Goal: Task Accomplishment & Management: Use online tool/utility

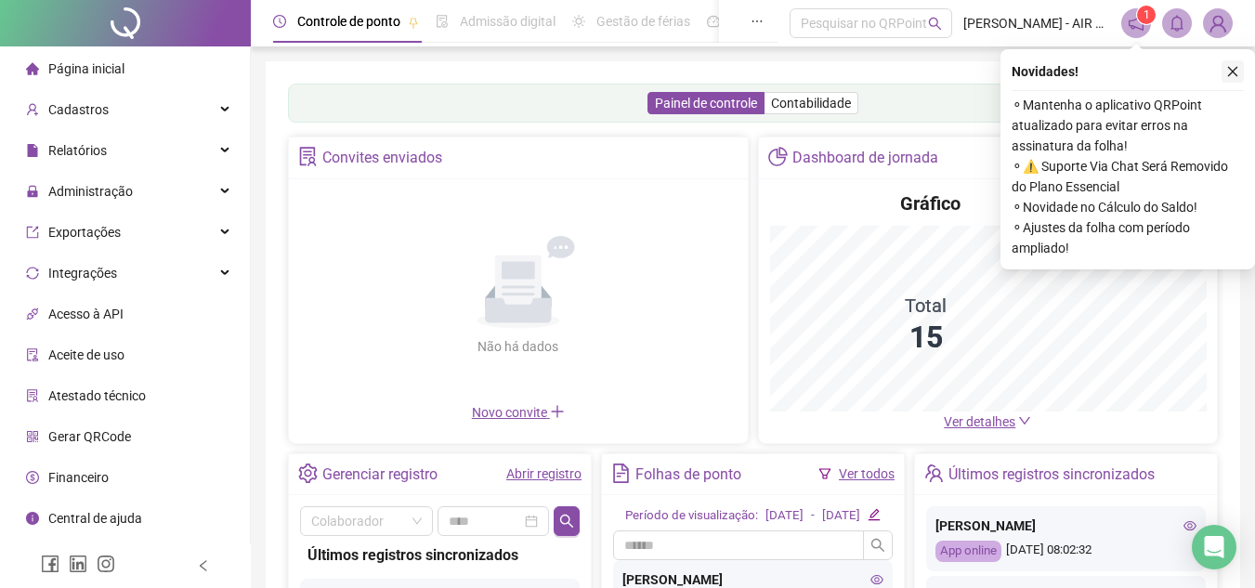
click at [1239, 73] on button "button" at bounding box center [1233, 71] width 22 height 22
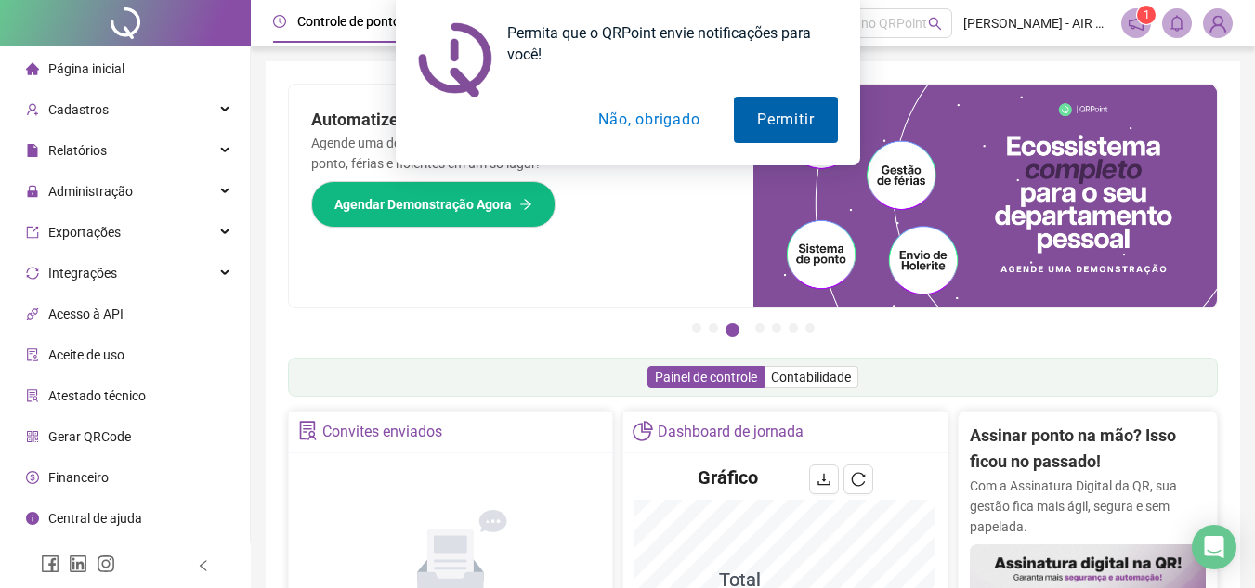
click at [803, 121] on button "Permitir" at bounding box center [785, 120] width 103 height 46
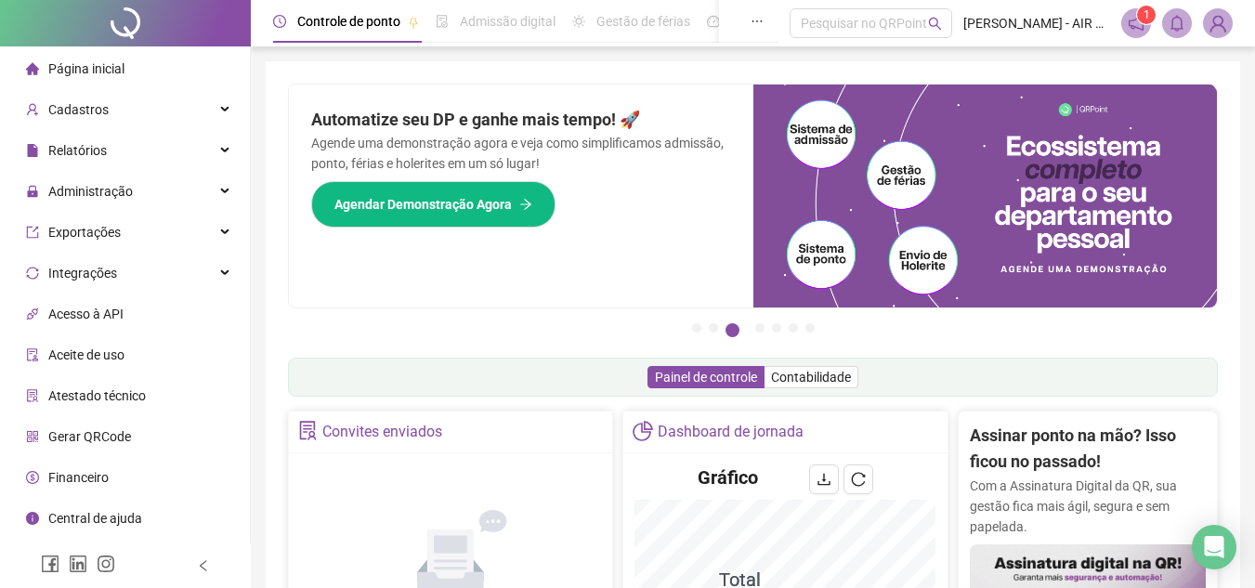
click at [1140, 23] on icon "notification" at bounding box center [1136, 23] width 17 height 17
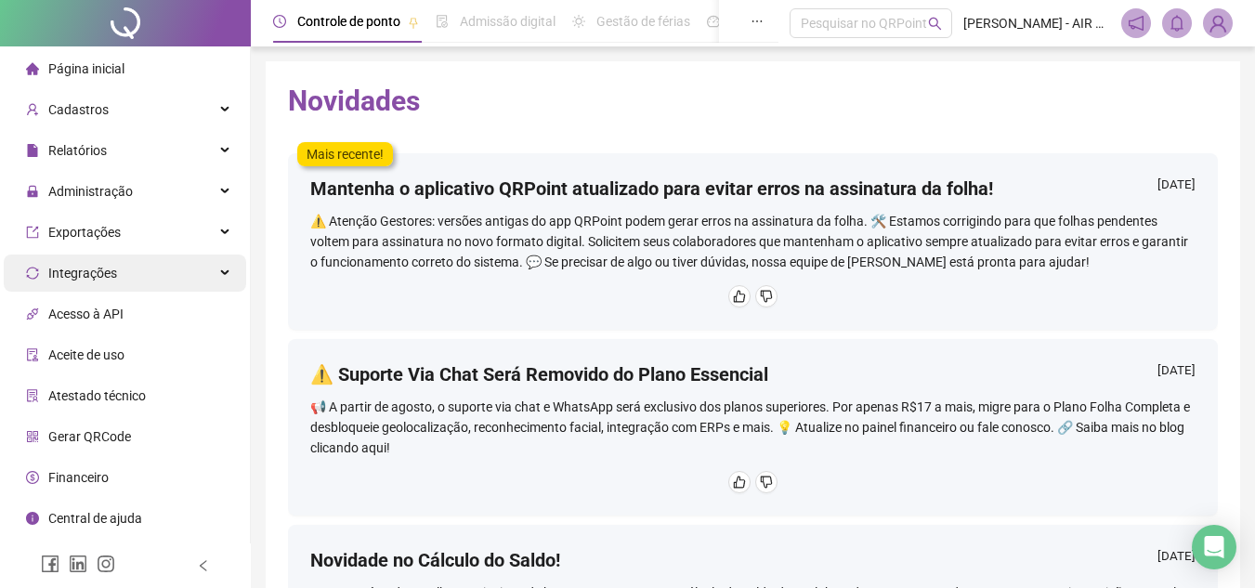
click at [225, 273] on icon at bounding box center [226, 273] width 9 height 0
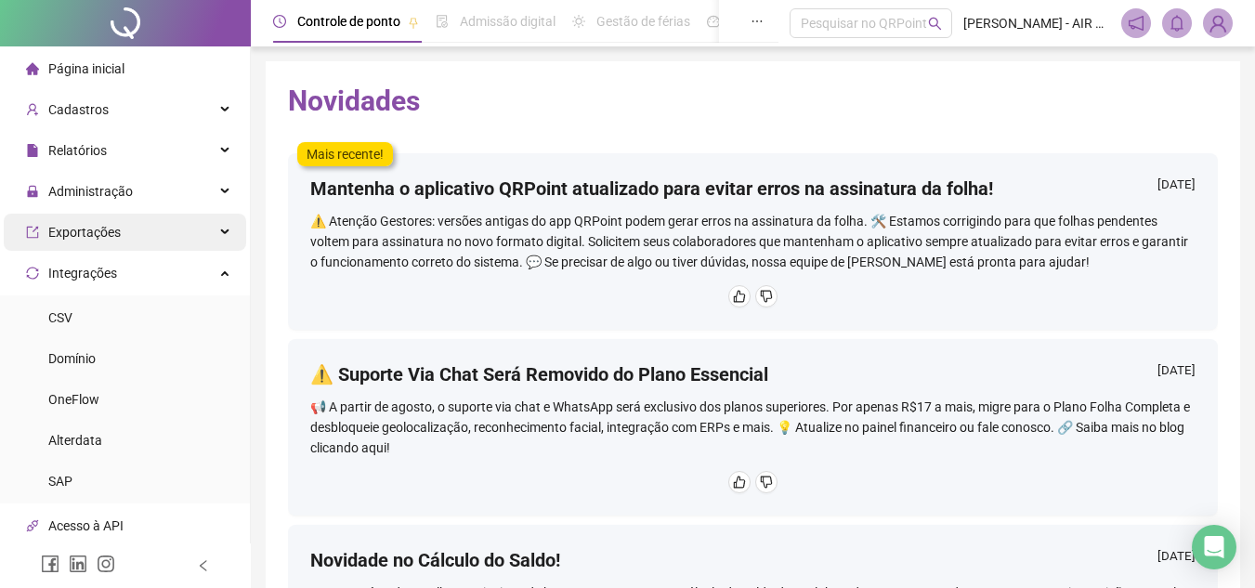
click at [205, 227] on div "Exportações" at bounding box center [125, 232] width 242 height 37
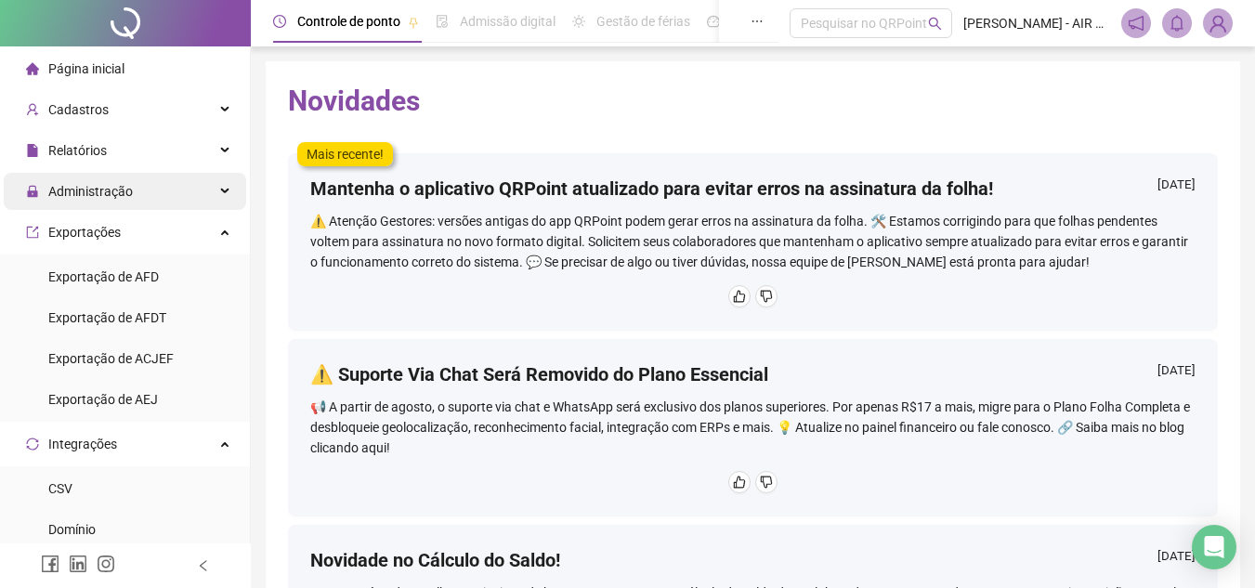
click at [222, 191] on icon at bounding box center [226, 191] width 9 height 0
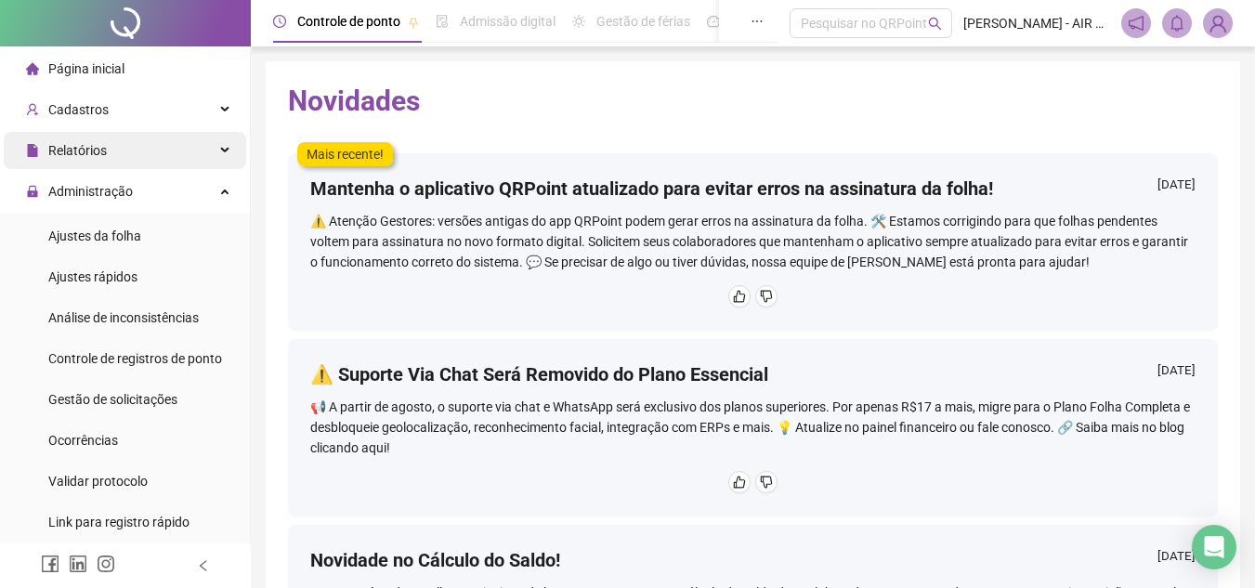
click at [219, 155] on div "Relatórios" at bounding box center [125, 150] width 242 height 37
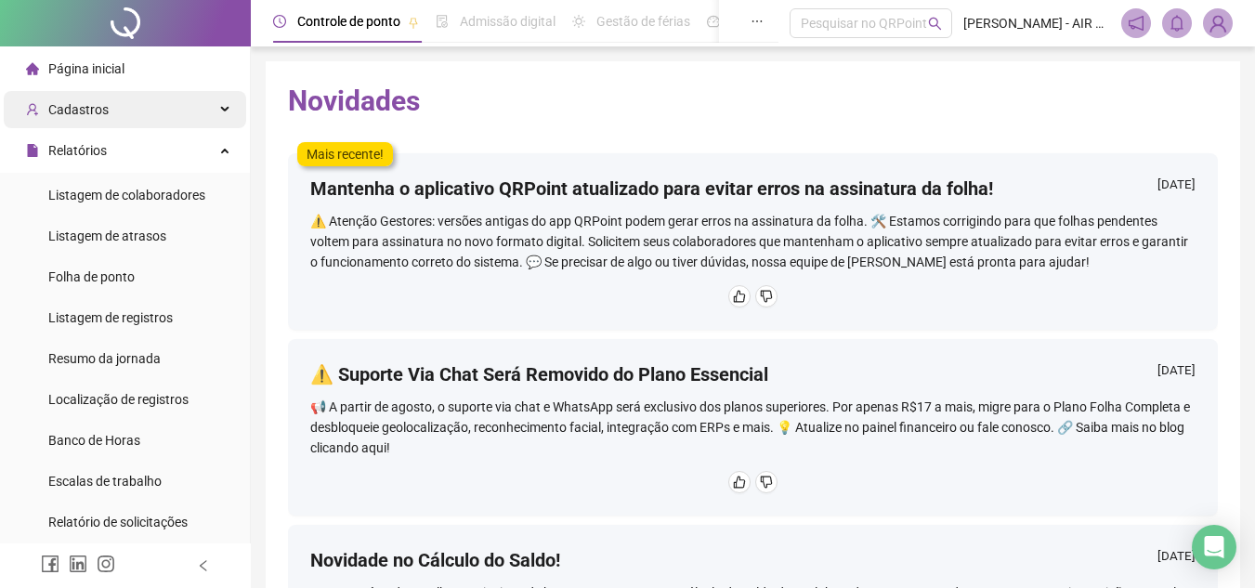
click at [206, 109] on div "Cadastros" at bounding box center [125, 109] width 242 height 37
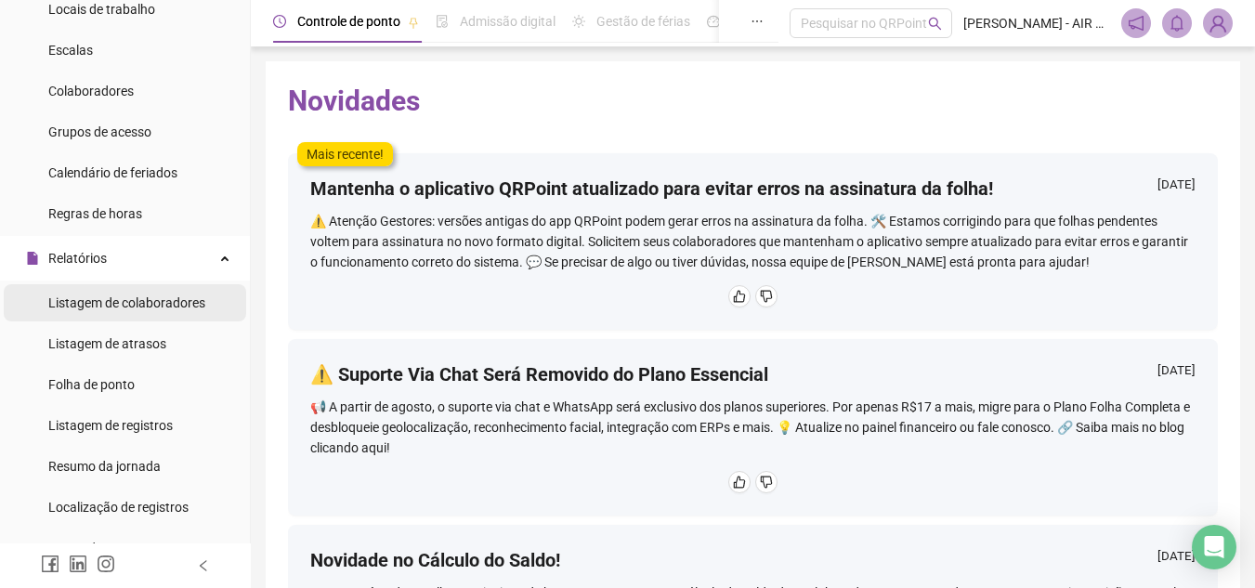
scroll to position [93, 0]
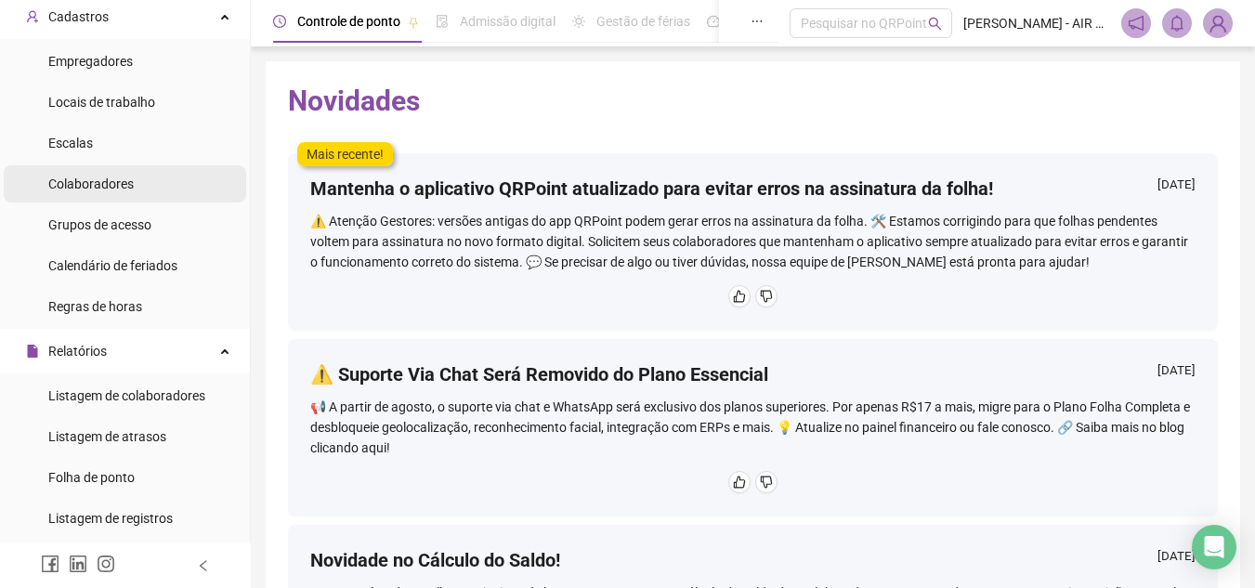
click at [71, 186] on span "Colaboradores" at bounding box center [90, 184] width 85 height 15
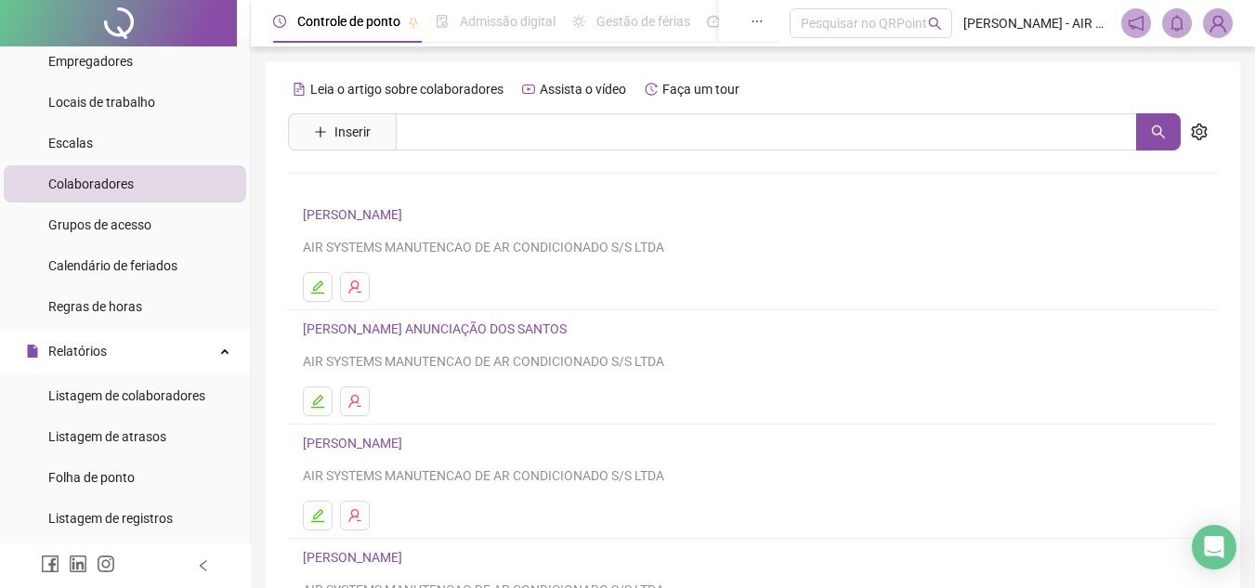
scroll to position [310, 0]
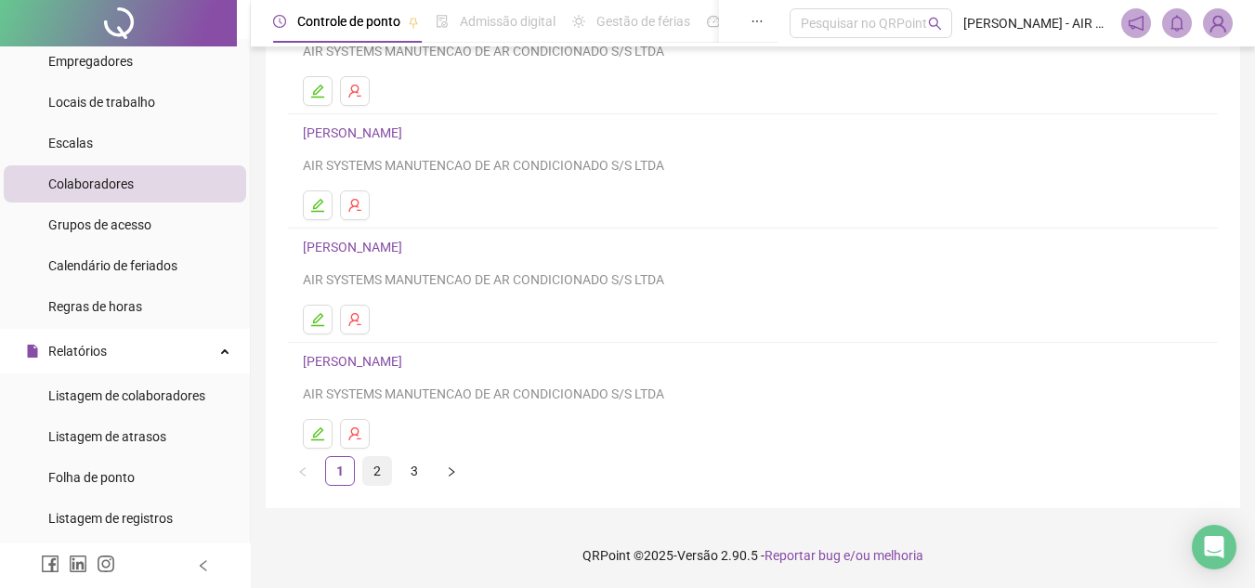
click at [376, 466] on link "2" at bounding box center [377, 471] width 28 height 28
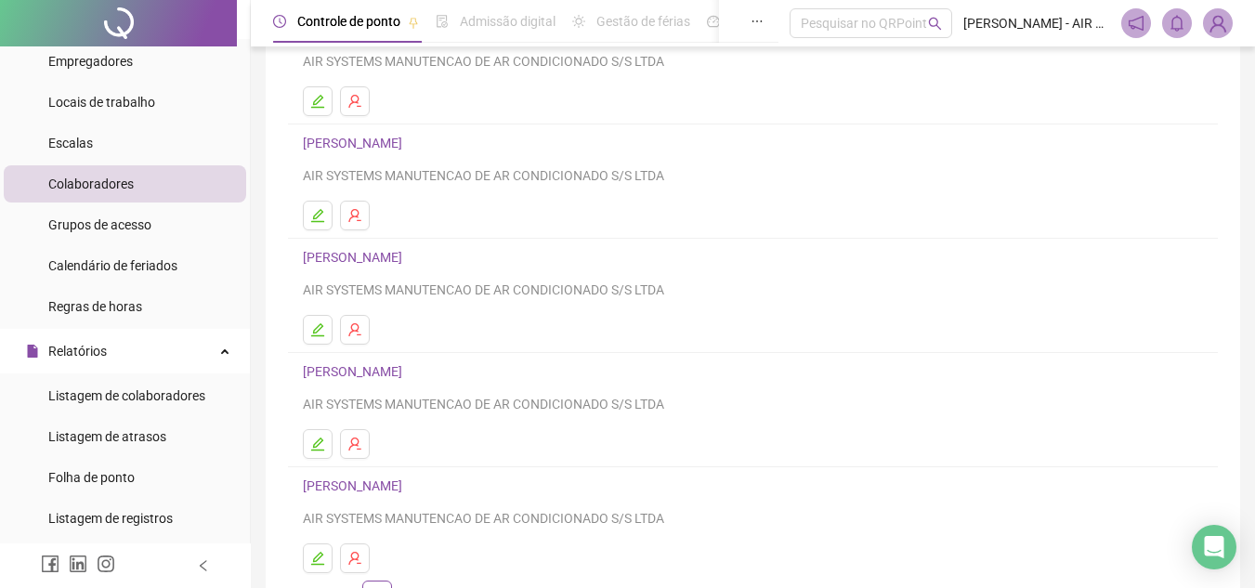
scroll to position [279, 0]
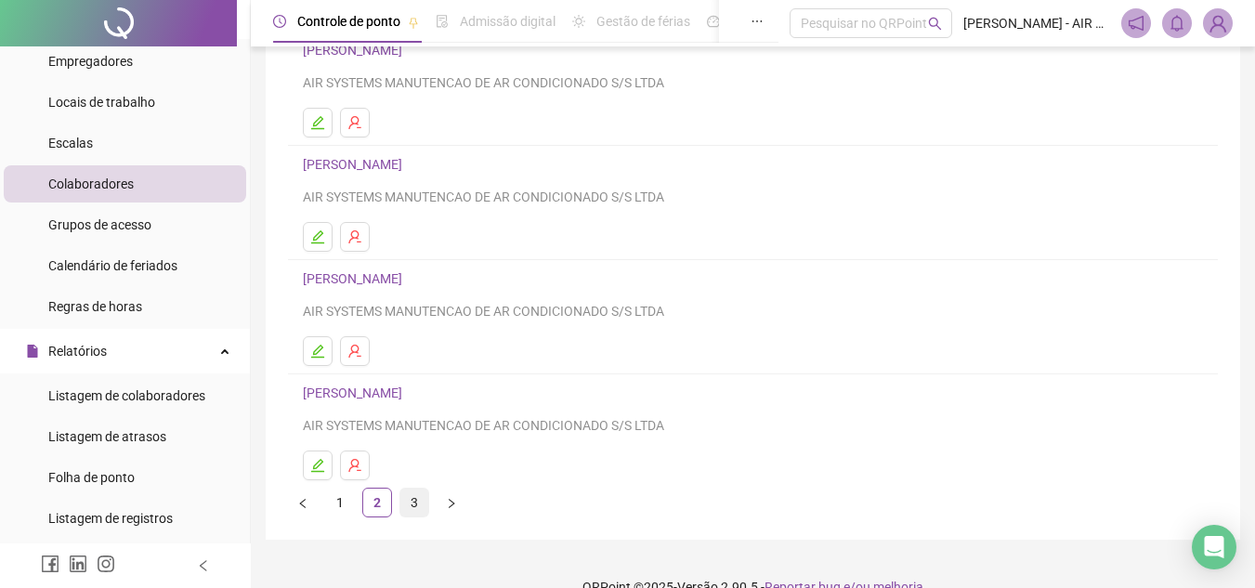
click at [422, 504] on link "3" at bounding box center [414, 503] width 28 height 28
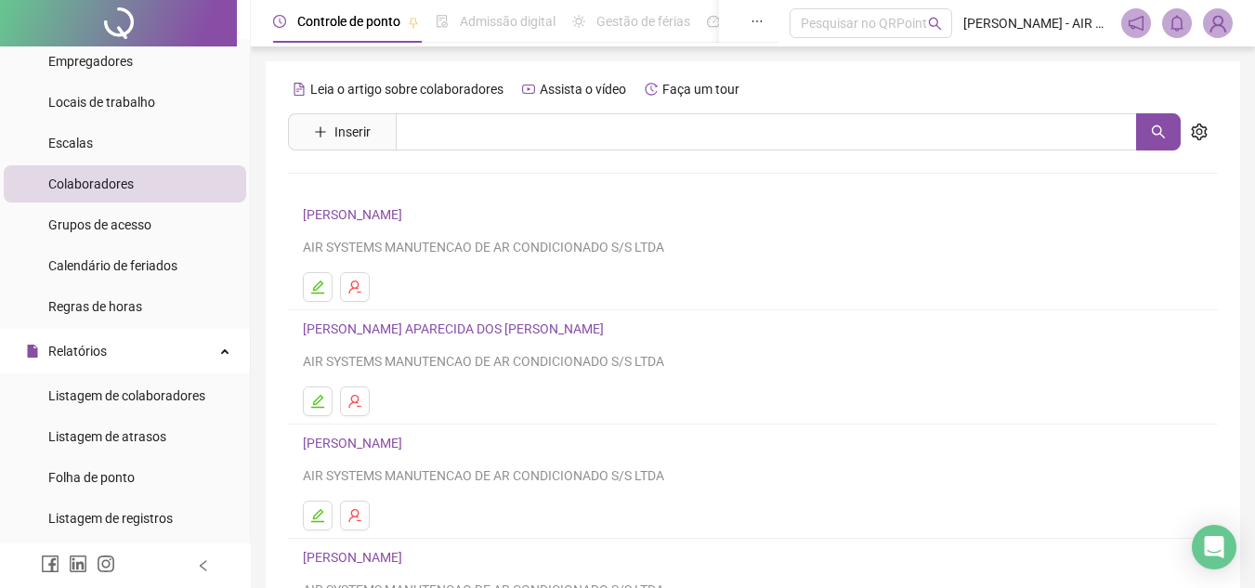
scroll to position [93, 0]
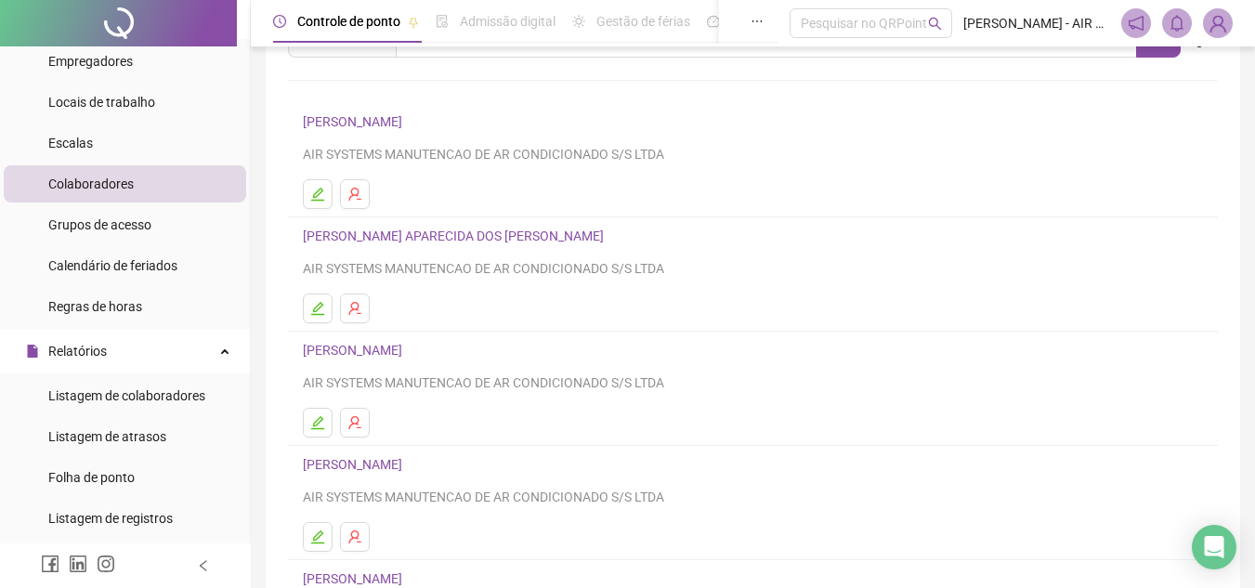
click at [408, 465] on link "[PERSON_NAME]" at bounding box center [355, 464] width 105 height 15
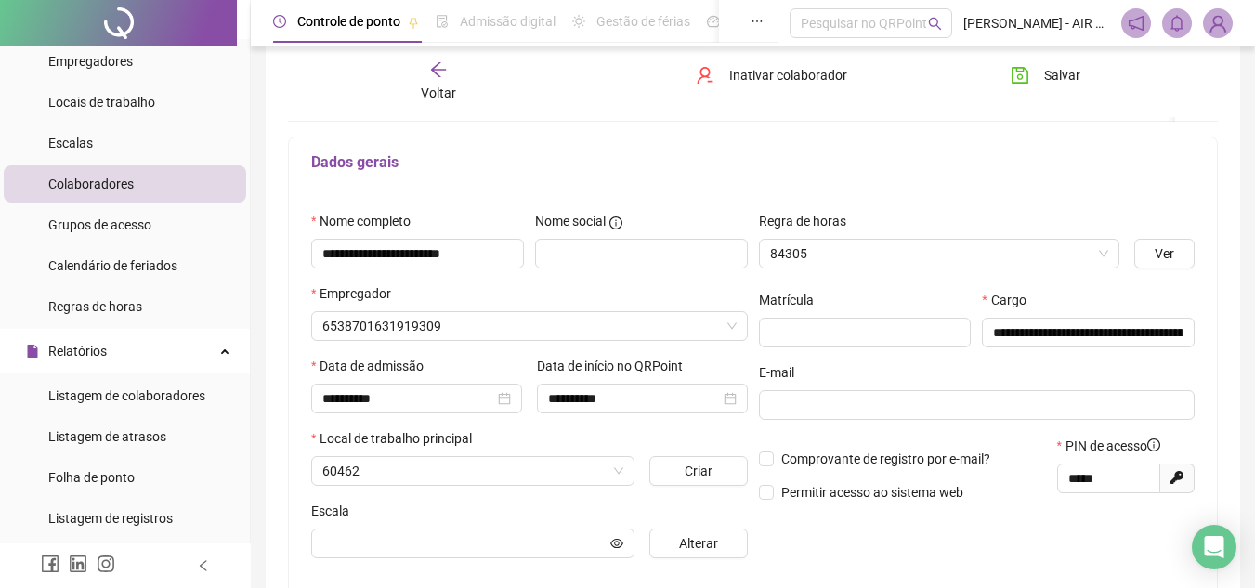
scroll to position [102, 0]
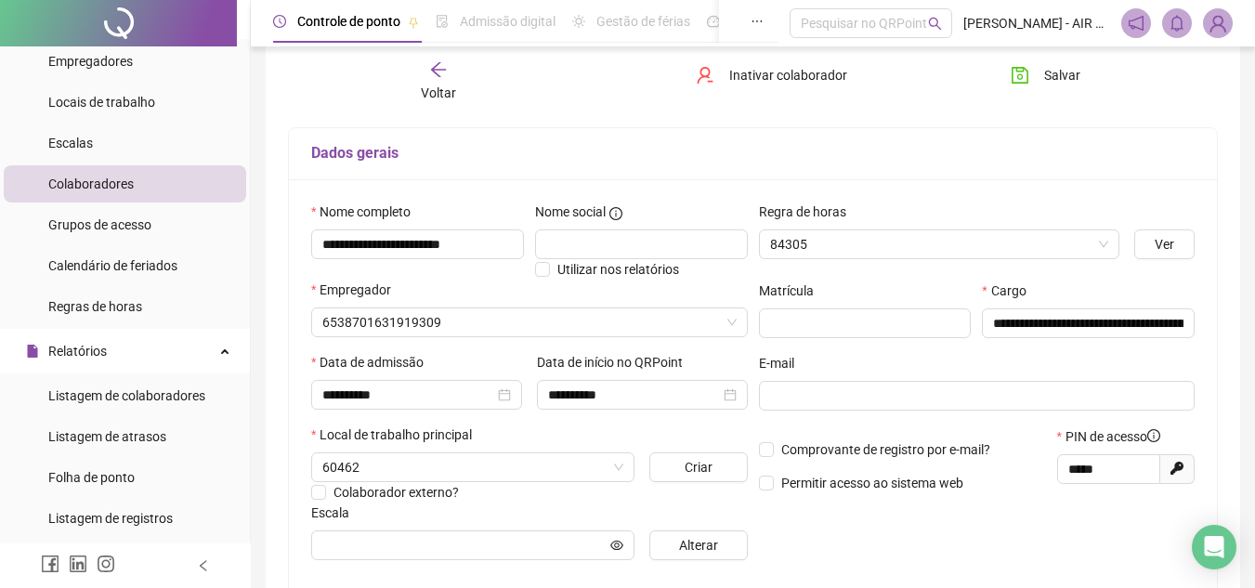
type input "**********"
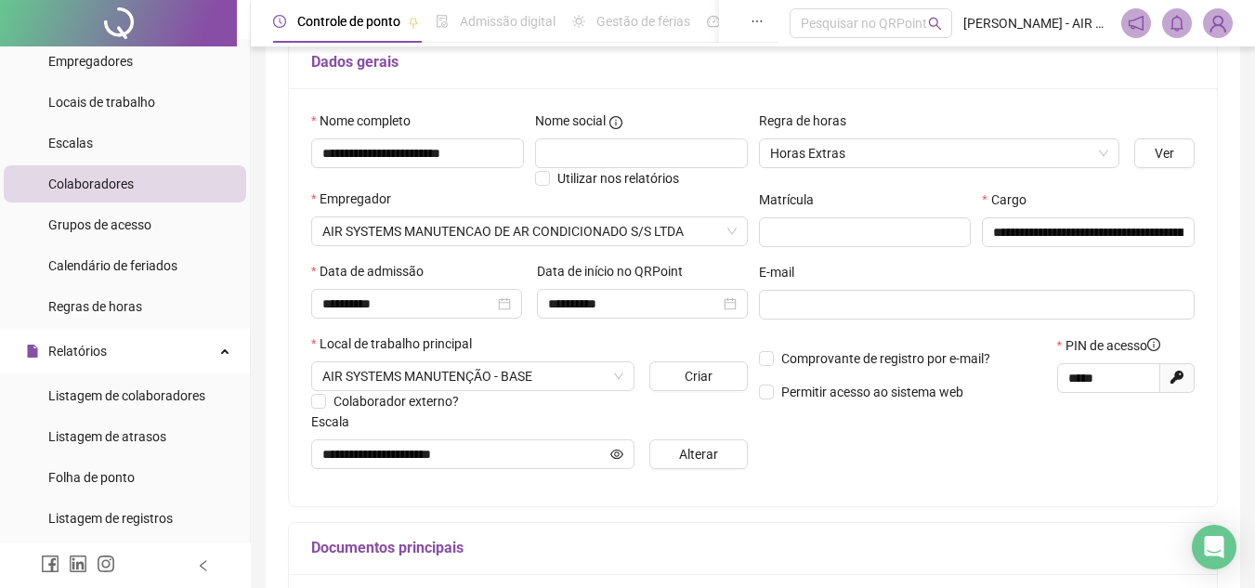
scroll to position [0, 0]
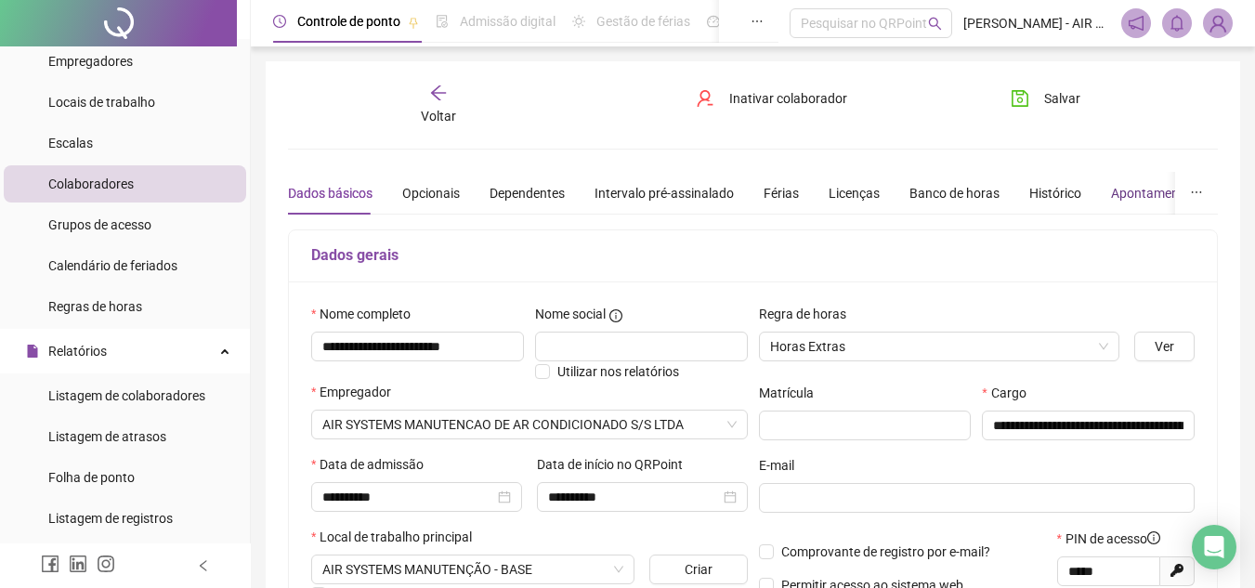
click at [1145, 190] on div "Apontamentos" at bounding box center [1154, 193] width 86 height 20
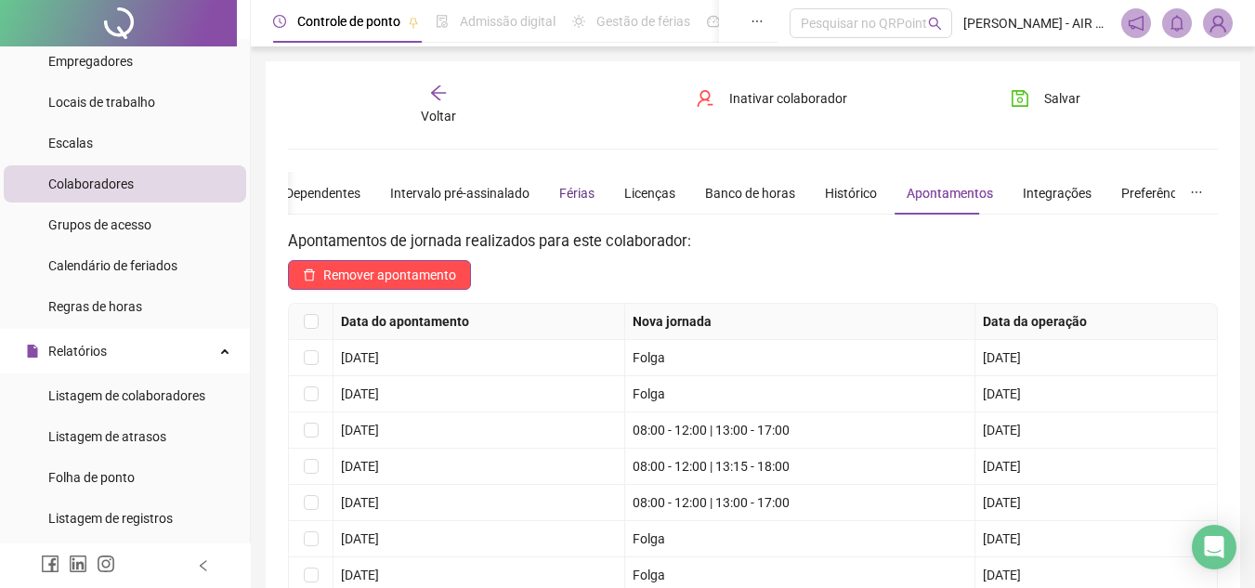
click at [559, 200] on div "Férias" at bounding box center [576, 193] width 35 height 20
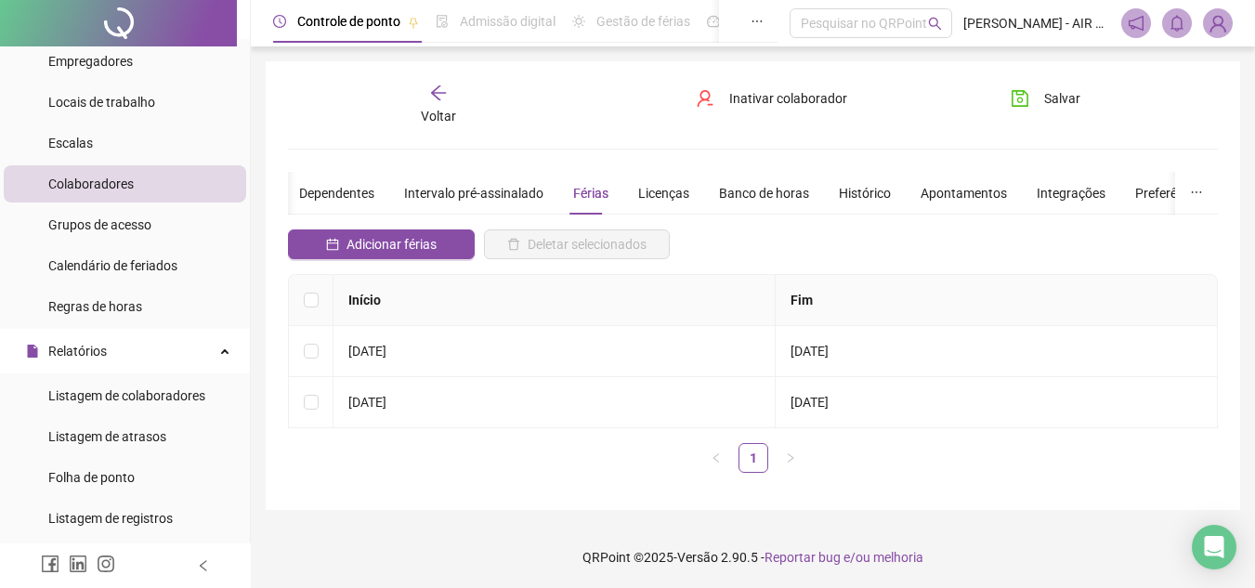
click at [452, 117] on span "Voltar" at bounding box center [438, 116] width 35 height 15
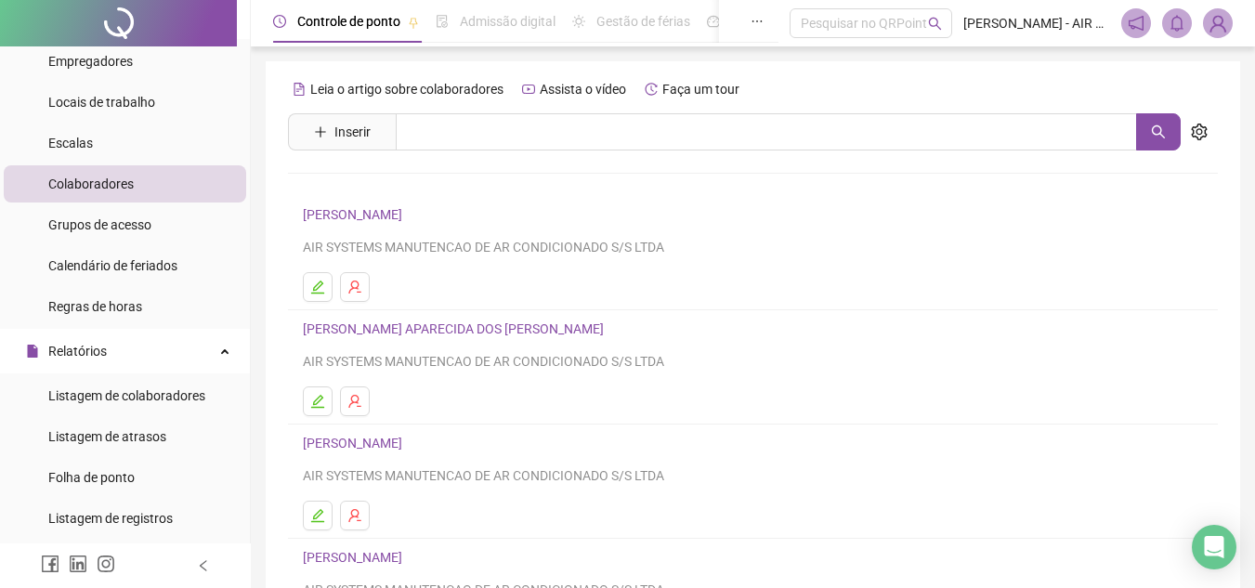
scroll to position [310, 0]
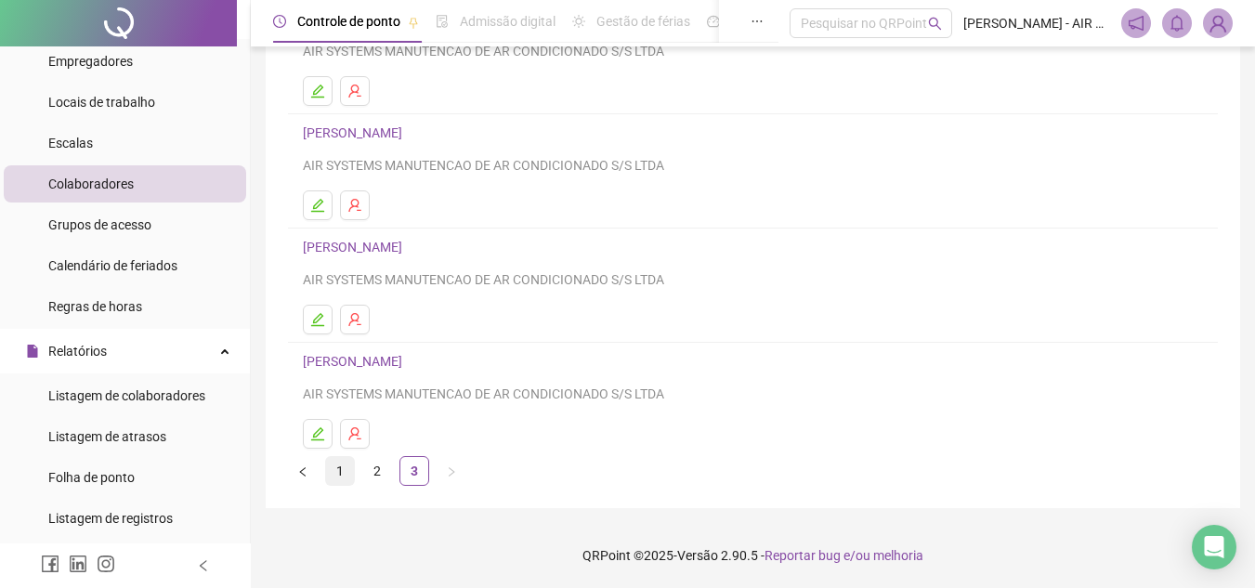
click at [350, 464] on link "1" at bounding box center [340, 471] width 28 height 28
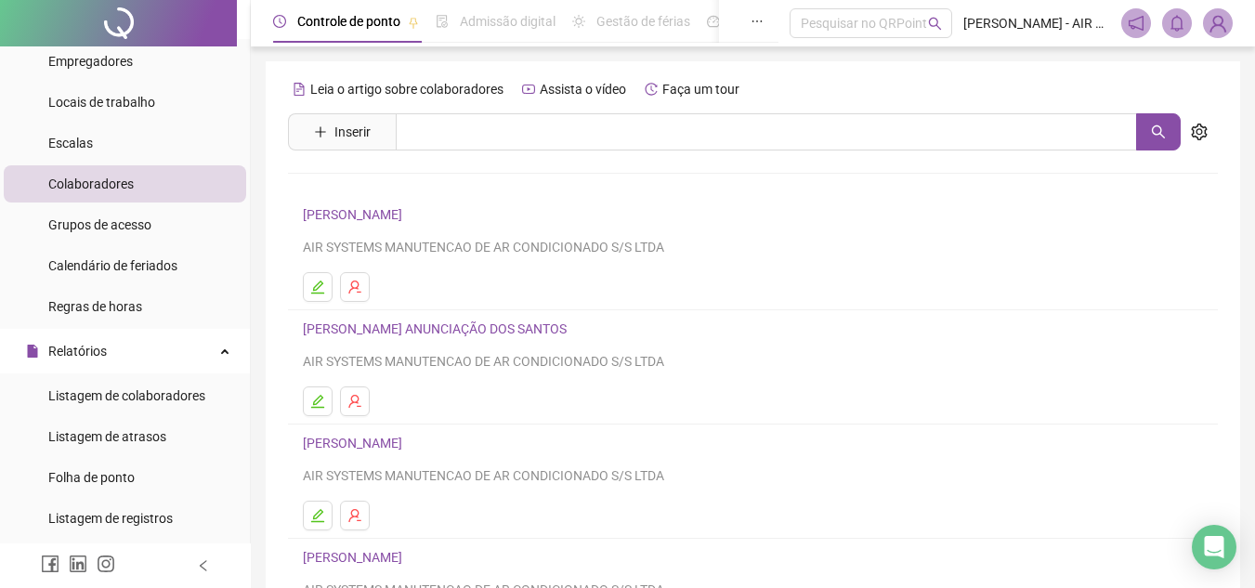
scroll to position [279, 0]
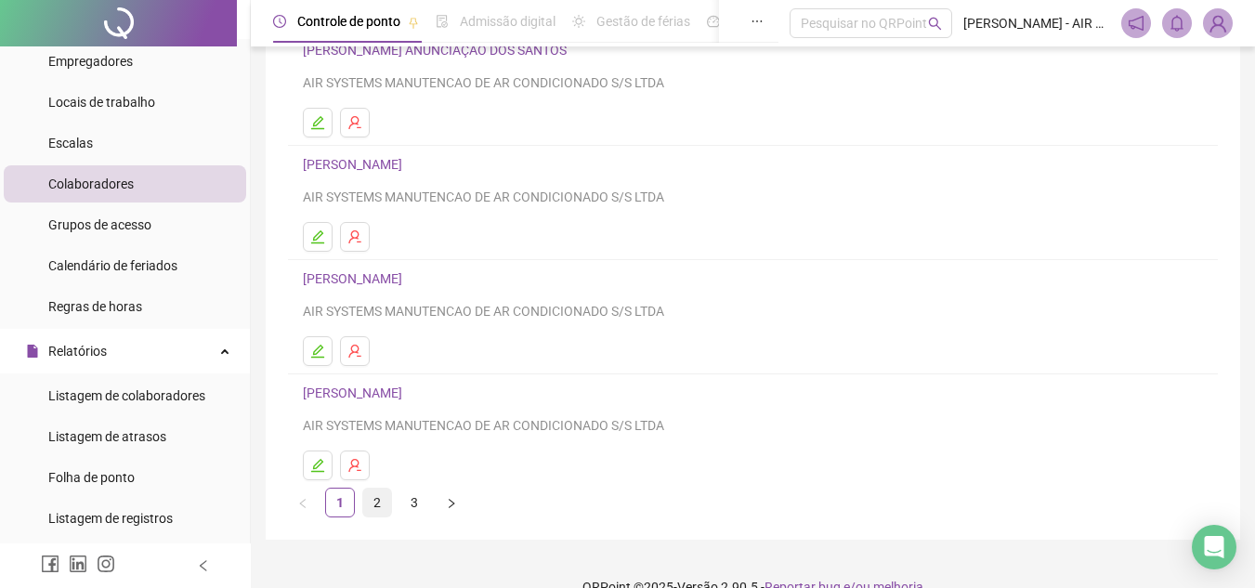
click at [376, 494] on link "2" at bounding box center [377, 503] width 28 height 28
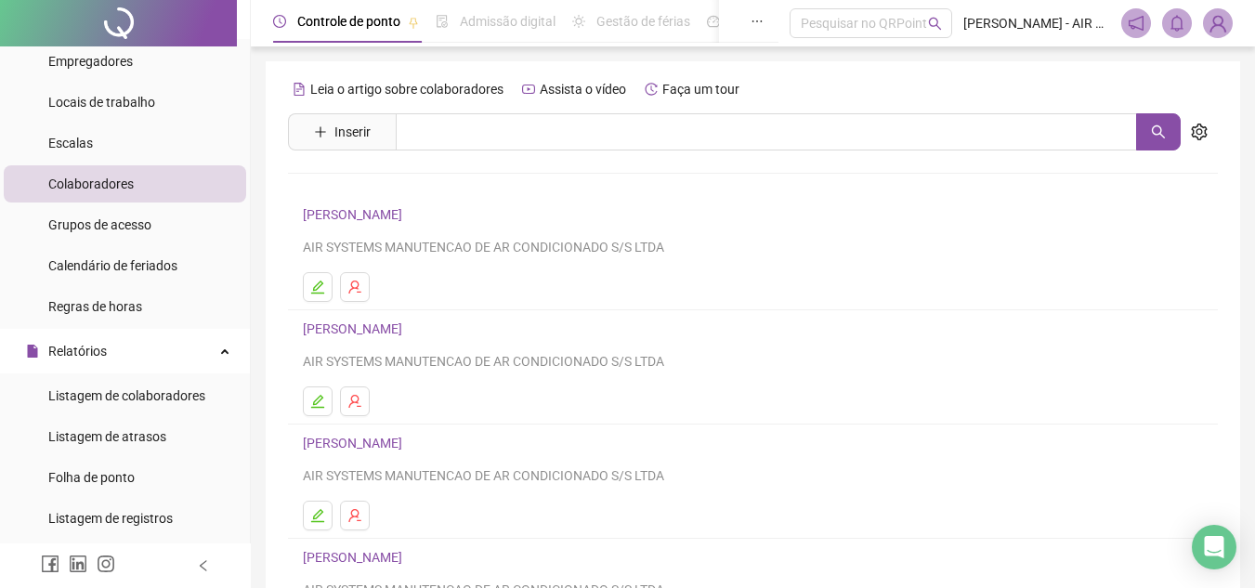
click at [408, 216] on link "[PERSON_NAME]" at bounding box center [355, 214] width 105 height 15
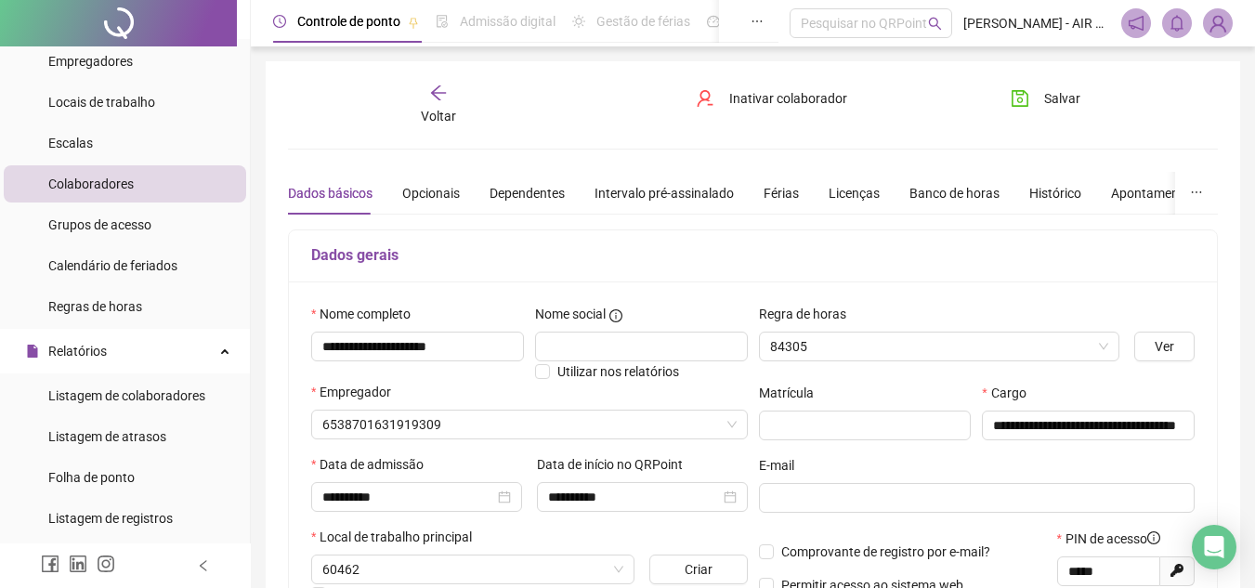
type input "**********"
click at [781, 205] on div "Férias" at bounding box center [781, 193] width 35 height 43
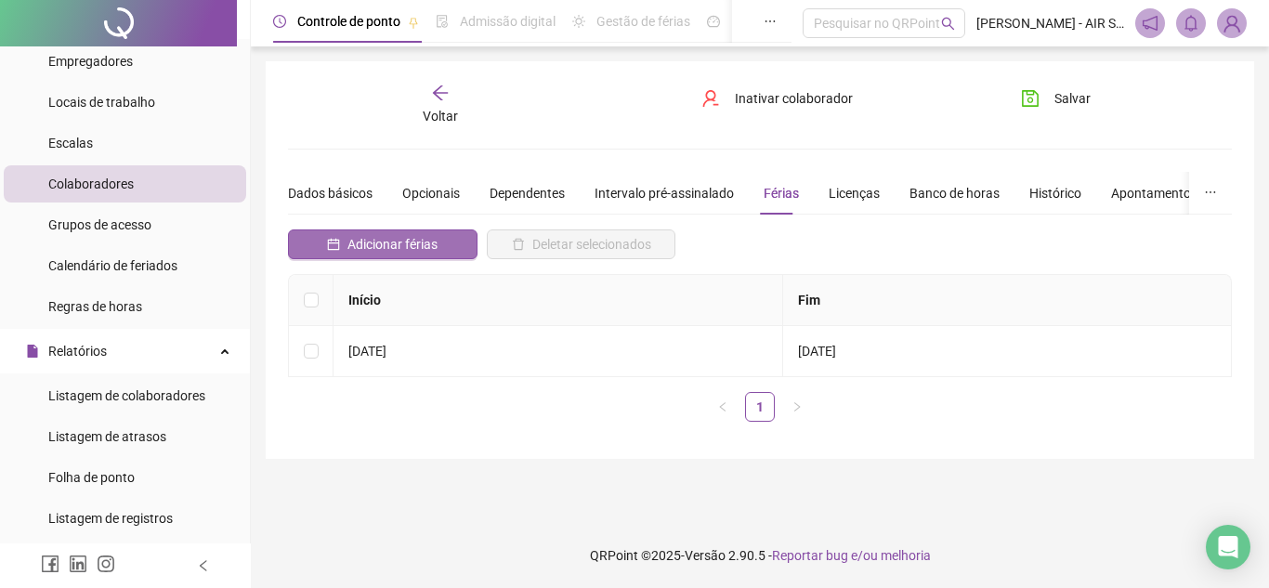
click at [406, 242] on span "Adicionar férias" at bounding box center [392, 244] width 90 height 20
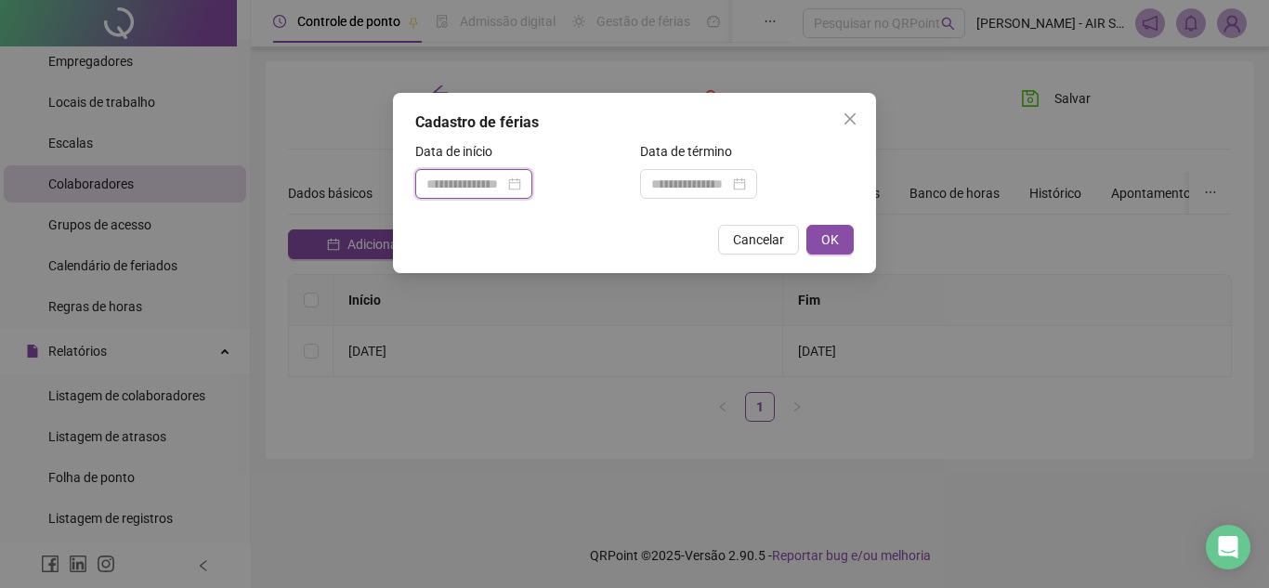
click at [504, 187] on input at bounding box center [465, 184] width 78 height 20
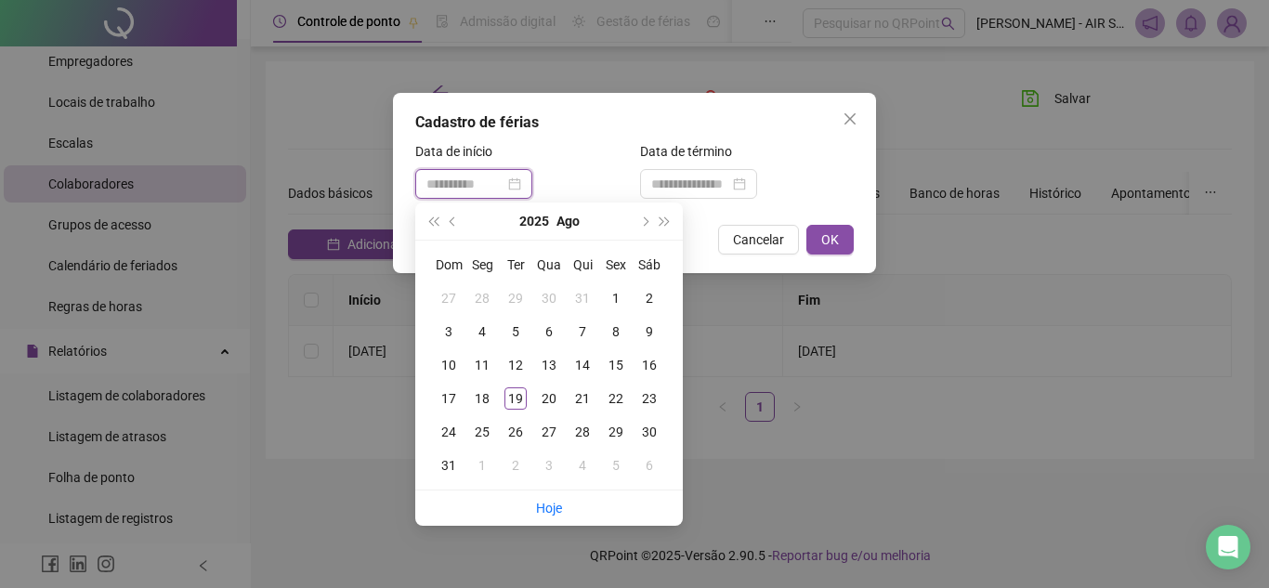
type input "**********"
click at [652, 221] on button "next-year" at bounding box center [644, 221] width 20 height 37
type input "**********"
click at [489, 367] on div "15" at bounding box center [482, 365] width 22 height 22
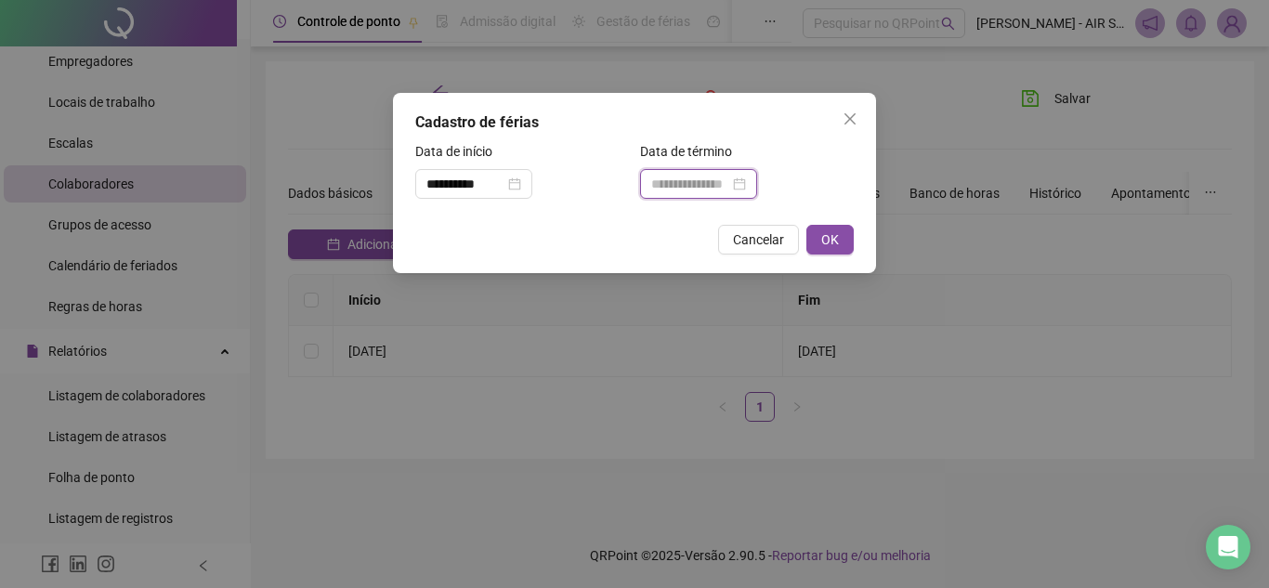
click at [702, 191] on input at bounding box center [690, 184] width 78 height 20
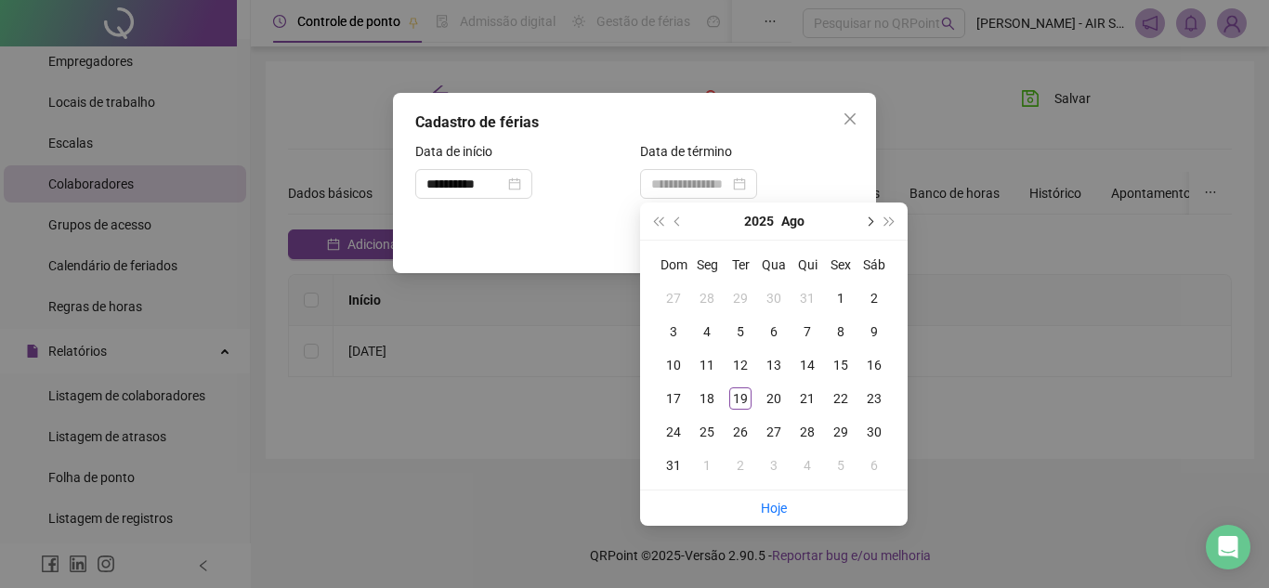
click at [865, 224] on button "next-year" at bounding box center [868, 221] width 20 height 37
type input "**********"
click at [731, 364] on div "14" at bounding box center [740, 365] width 22 height 22
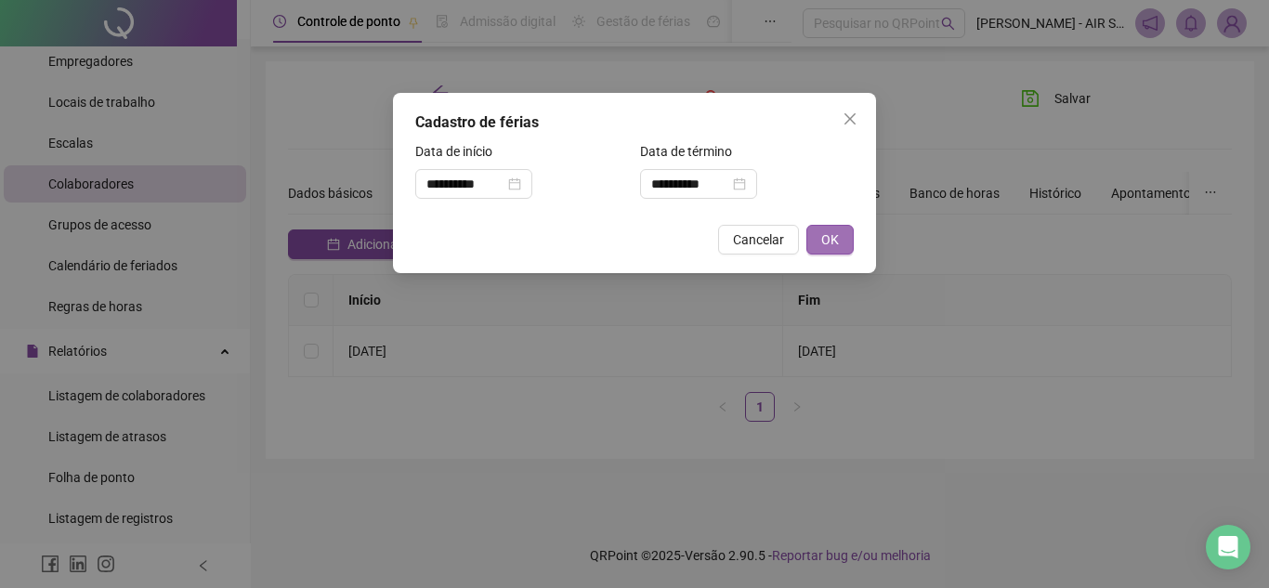
click at [837, 241] on span "OK" at bounding box center [830, 239] width 18 height 20
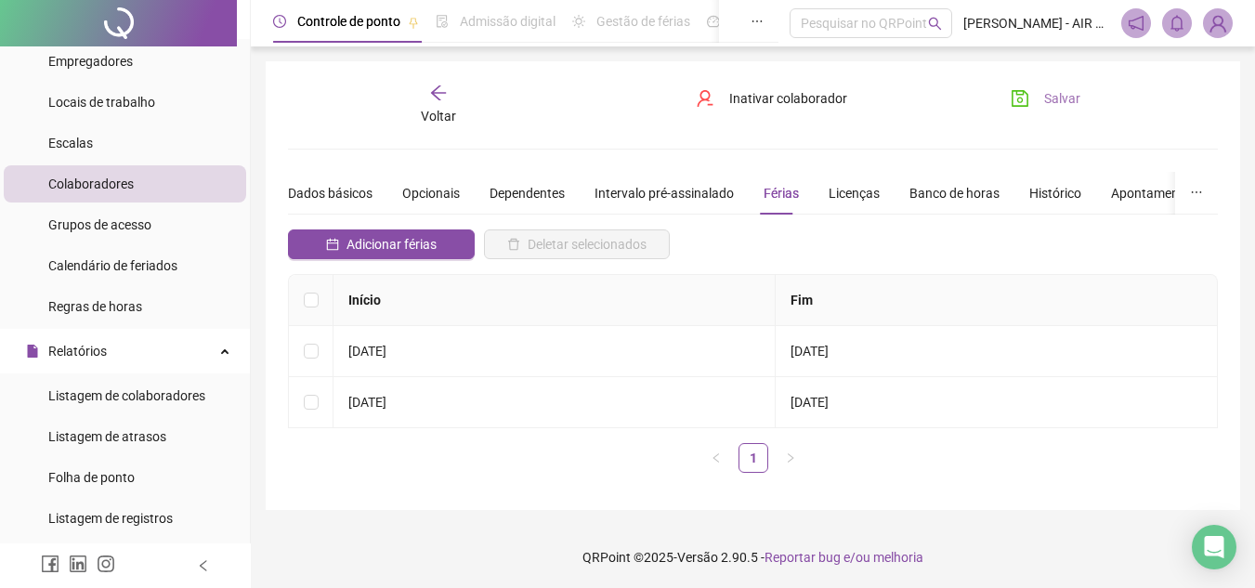
click at [1048, 101] on span "Salvar" at bounding box center [1062, 98] width 36 height 20
click at [444, 100] on icon "arrow-left" at bounding box center [438, 93] width 19 height 19
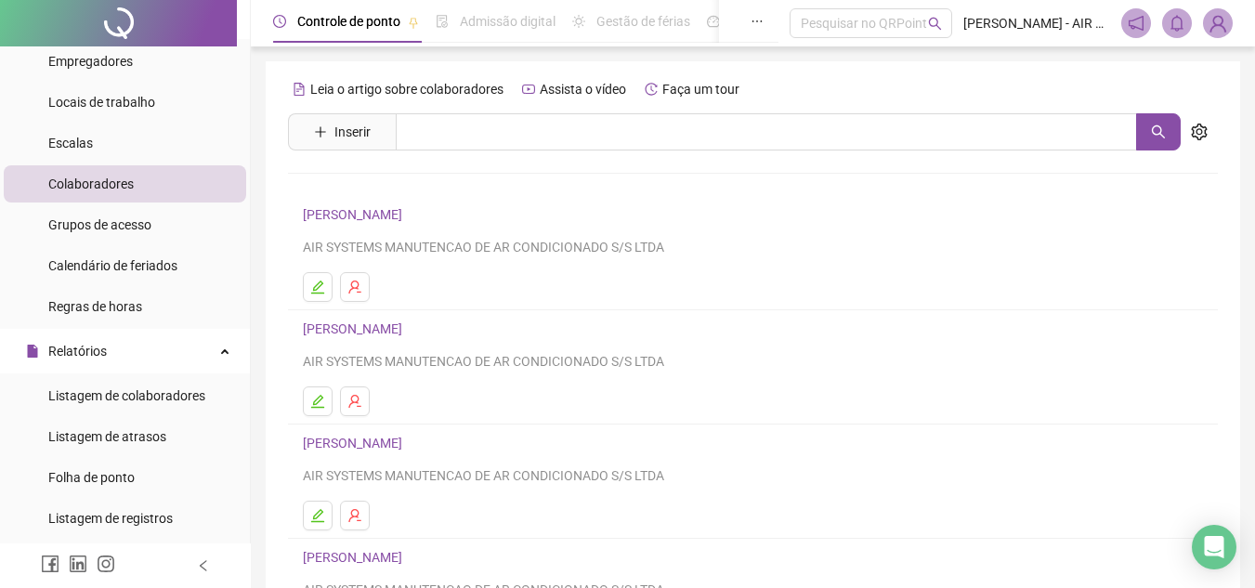
click at [408, 220] on link "[PERSON_NAME]" at bounding box center [355, 214] width 105 height 15
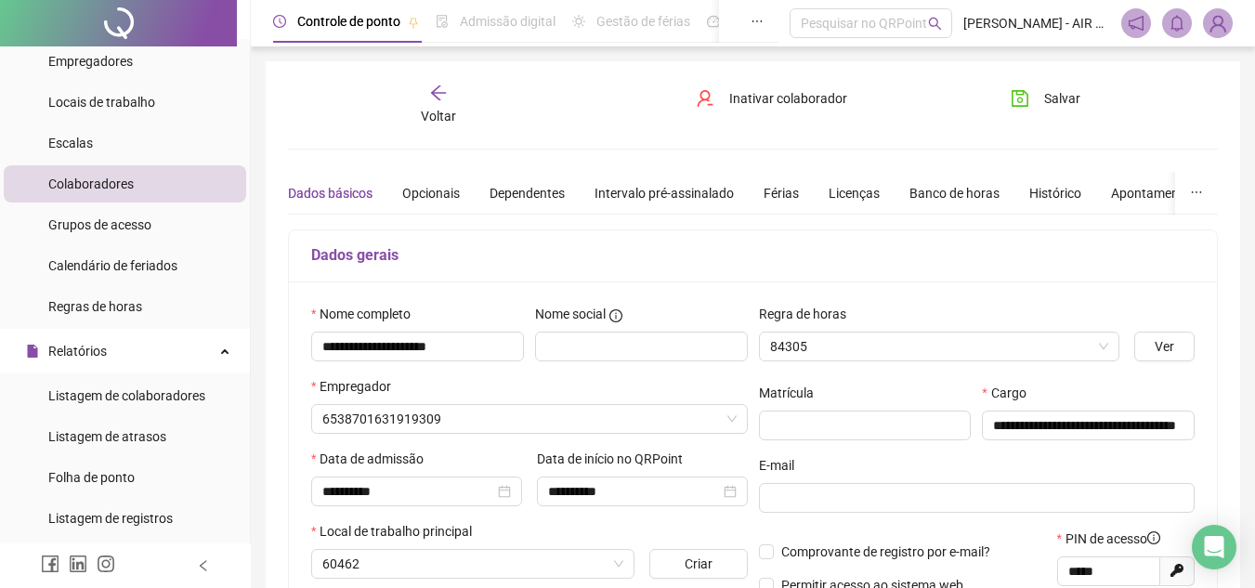
type input "**********"
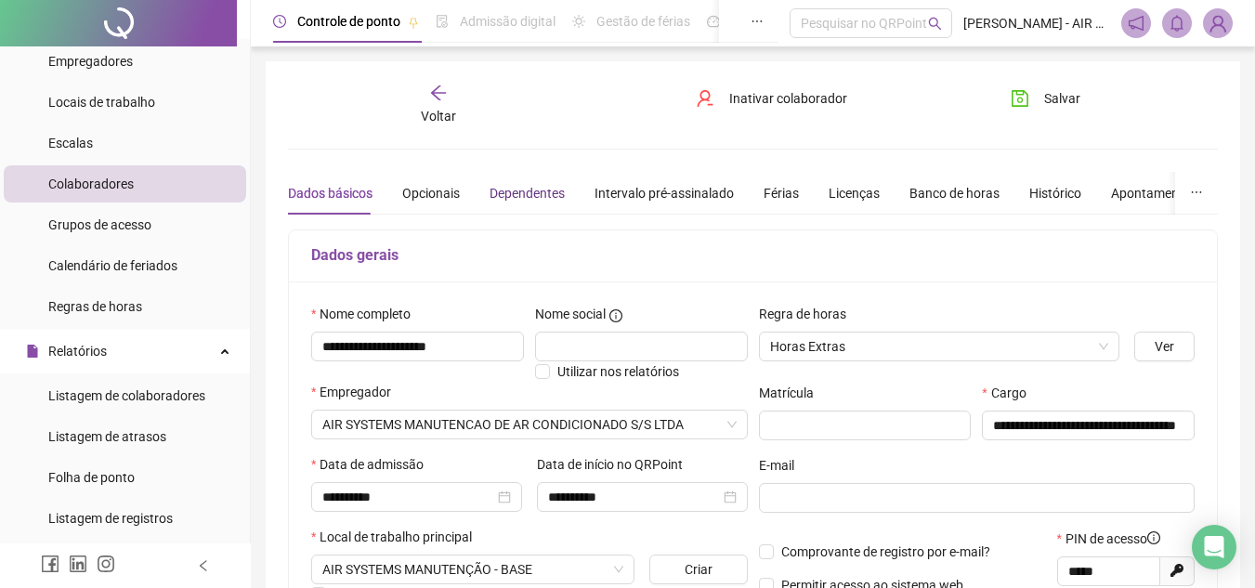
click at [539, 187] on div "Dependentes" at bounding box center [527, 193] width 75 height 20
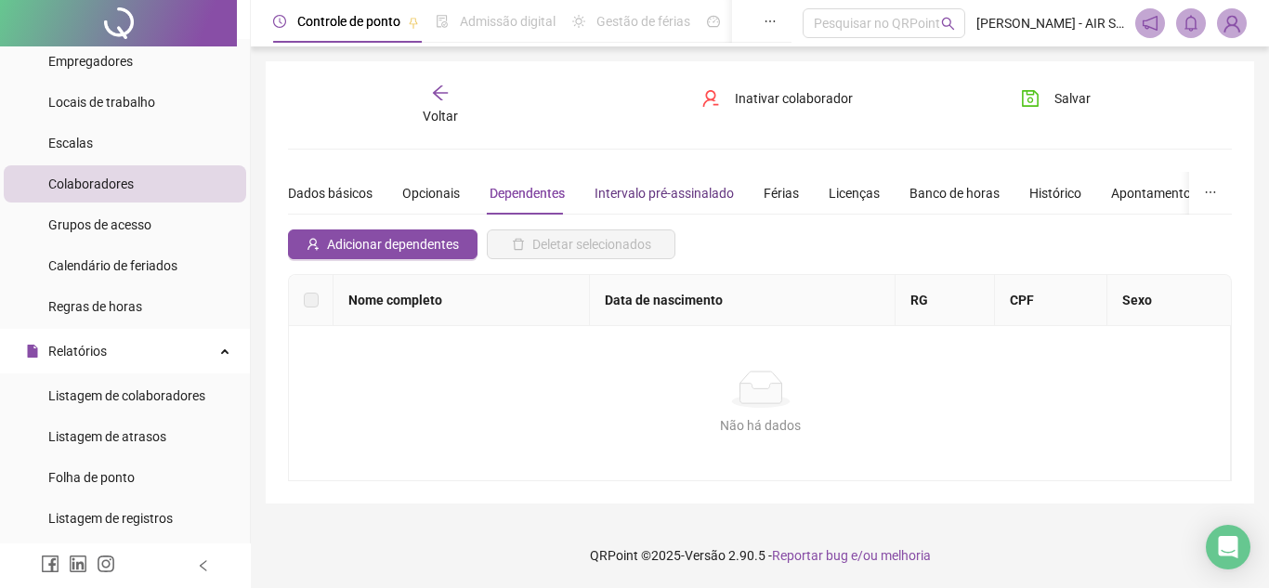
click at [677, 191] on div "Intervalo pré-assinalado" at bounding box center [664, 193] width 139 height 20
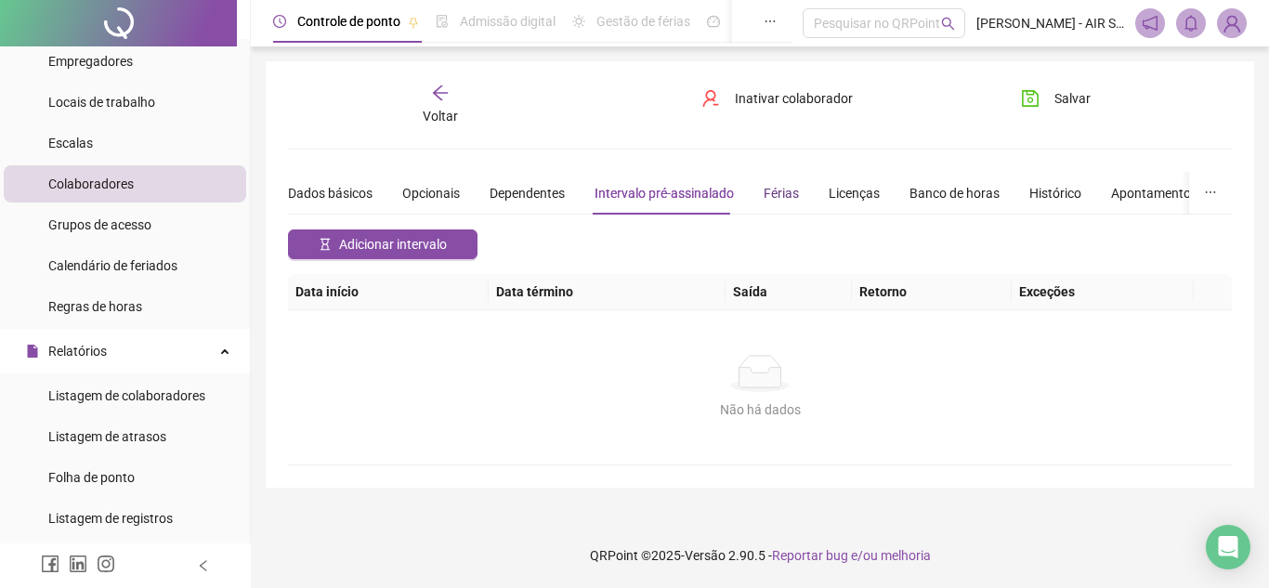
click at [792, 199] on div "Férias" at bounding box center [781, 193] width 35 height 20
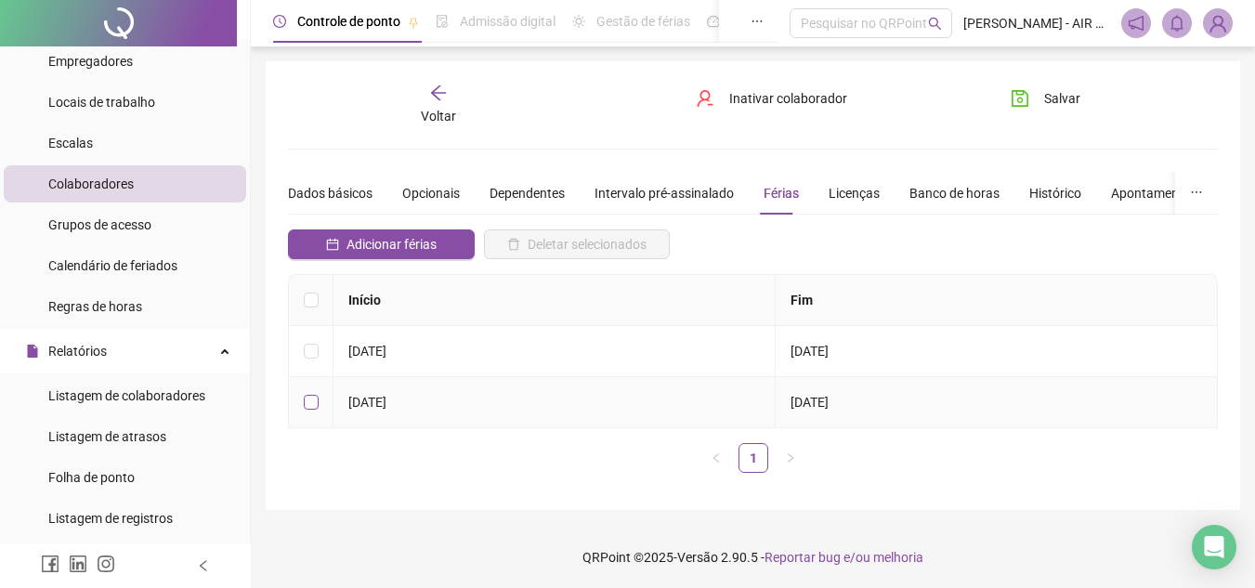
click at [315, 392] on label at bounding box center [311, 402] width 15 height 20
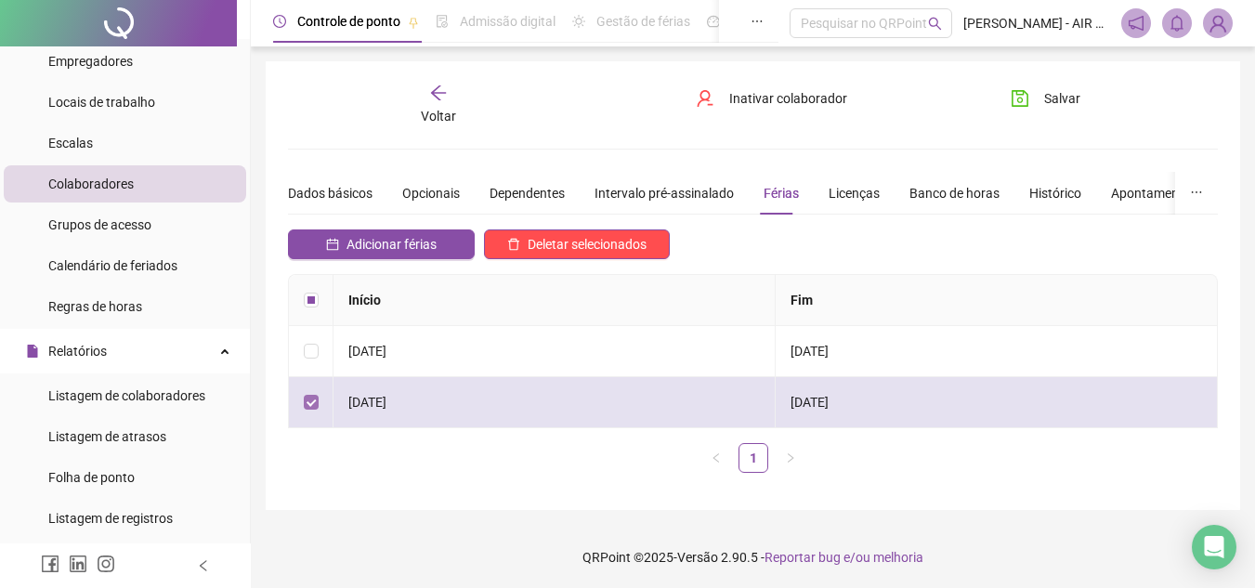
click at [315, 392] on label at bounding box center [311, 402] width 15 height 20
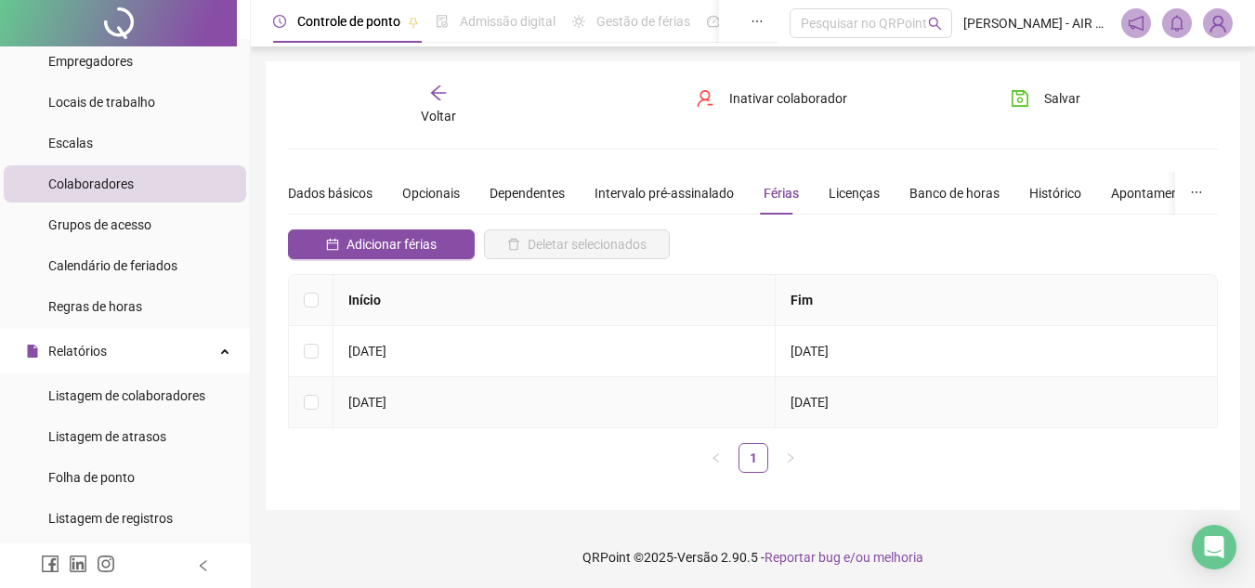
click at [829, 409] on span "[DATE]" at bounding box center [810, 402] width 38 height 15
click at [460, 103] on div "Voltar" at bounding box center [438, 105] width 143 height 43
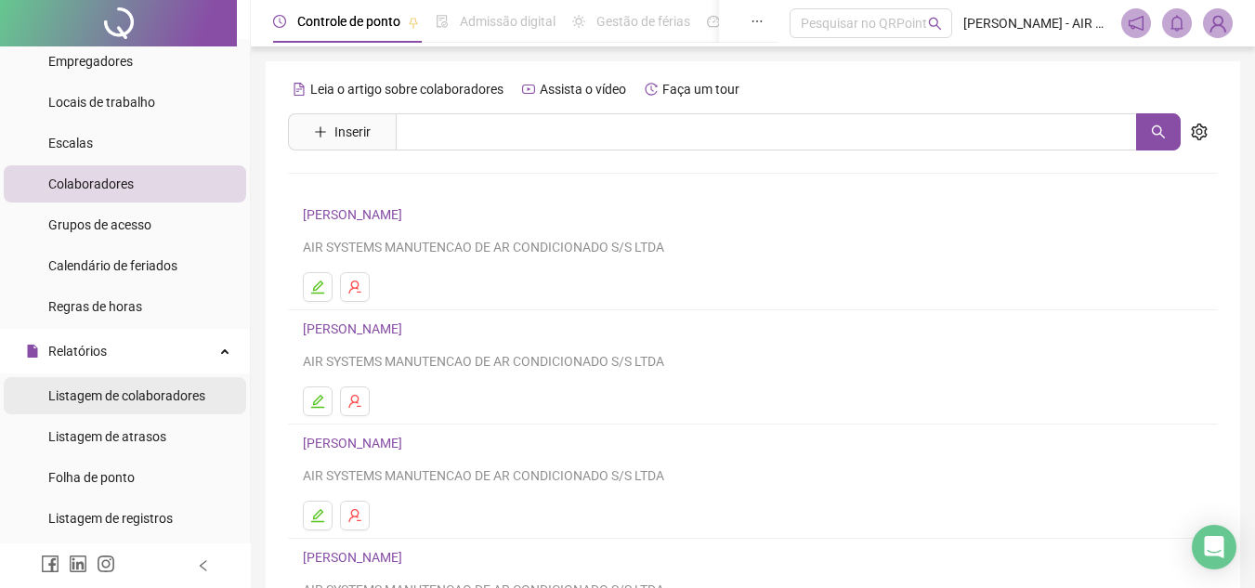
click at [174, 398] on span "Listagem de colaboradores" at bounding box center [126, 395] width 157 height 15
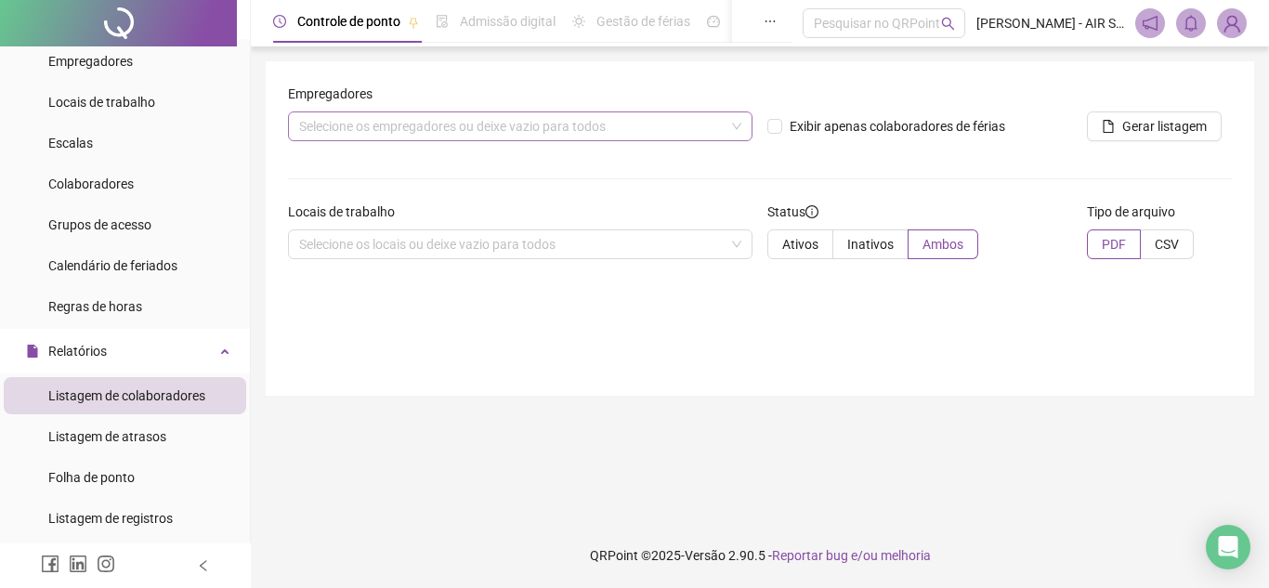
click at [470, 127] on div "Selecione os empregadores ou deixe vazio para todos" at bounding box center [520, 126] width 465 height 30
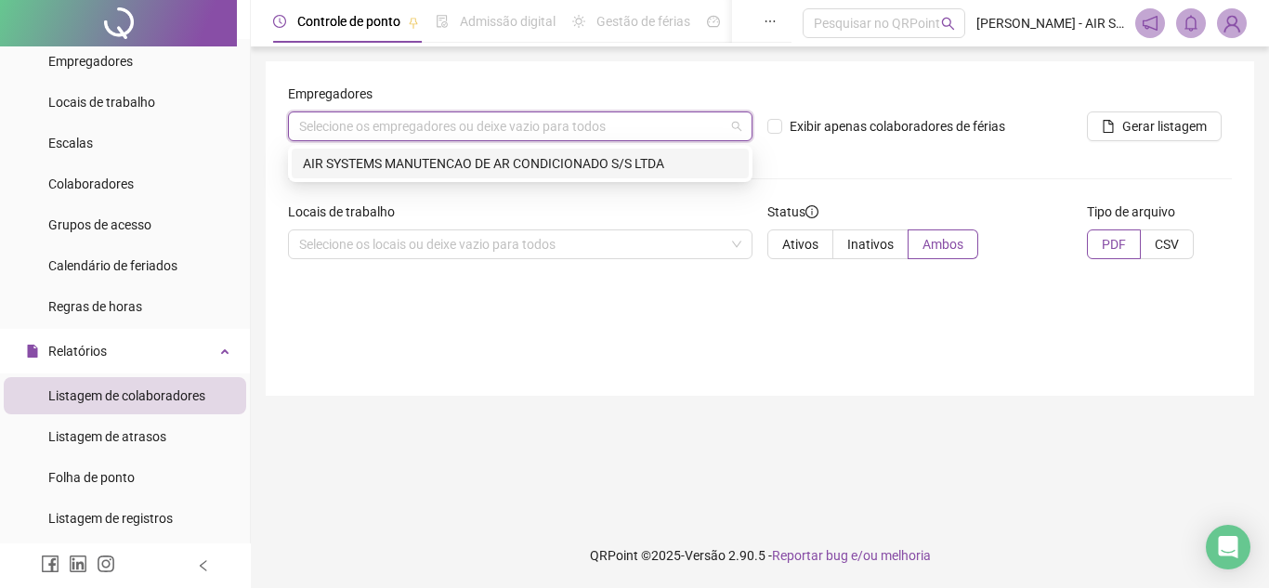
click at [478, 164] on div "AIR SYSTEMS MANUTENCAO DE AR CONDICIONADO S/S LTDA" at bounding box center [520, 163] width 435 height 20
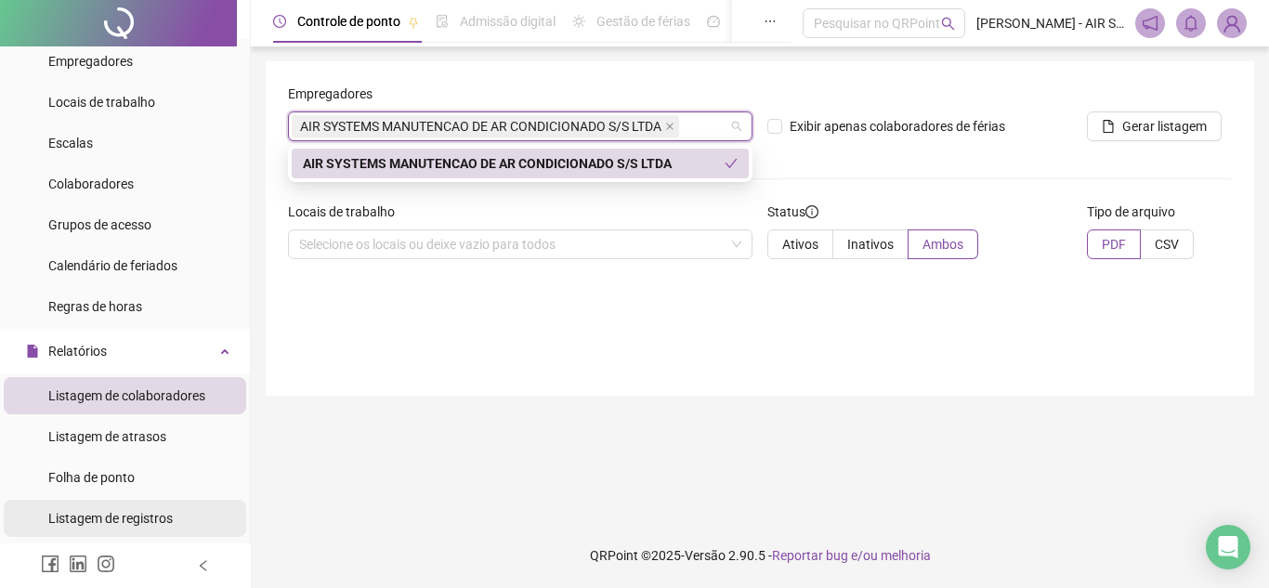
click at [119, 526] on span "Listagem de registros" at bounding box center [110, 518] width 124 height 15
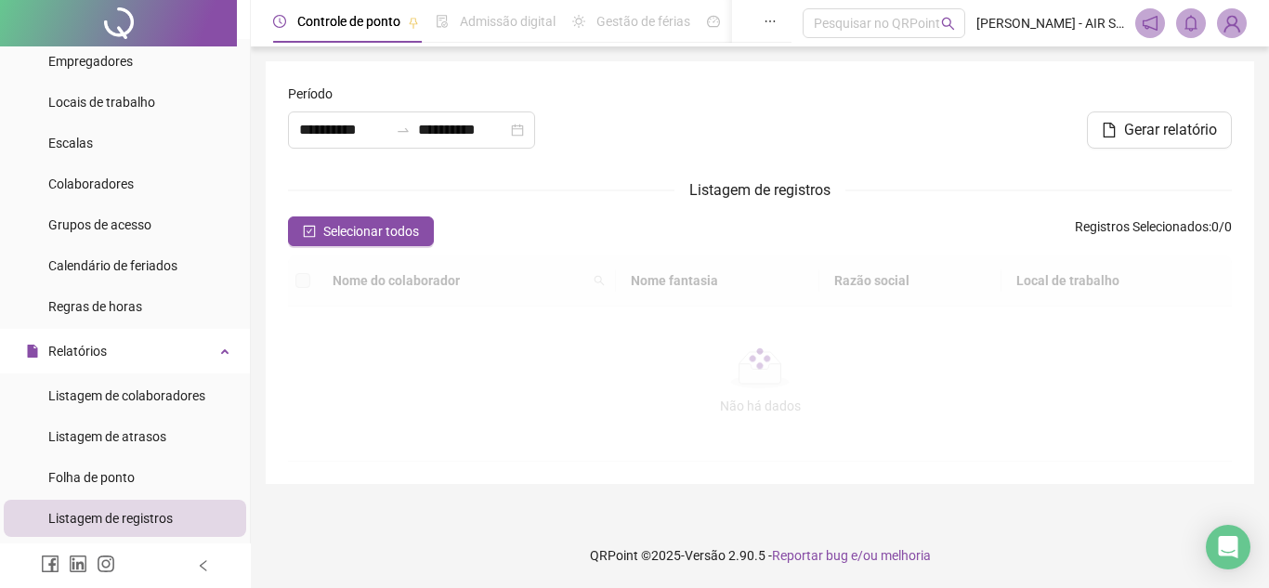
type input "**********"
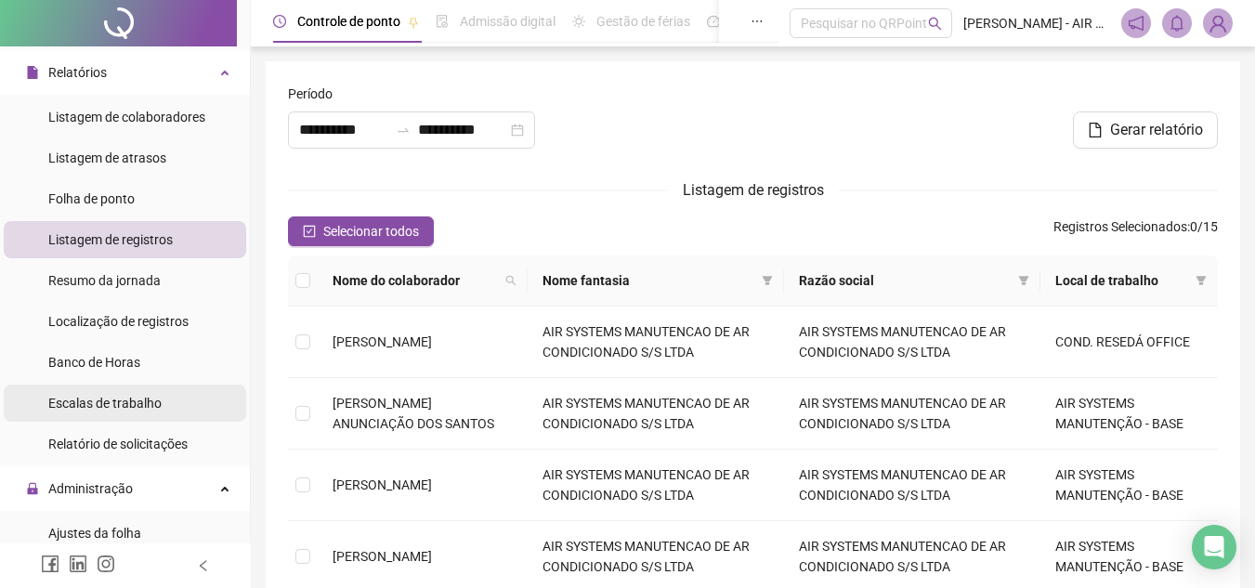
scroll to position [465, 0]
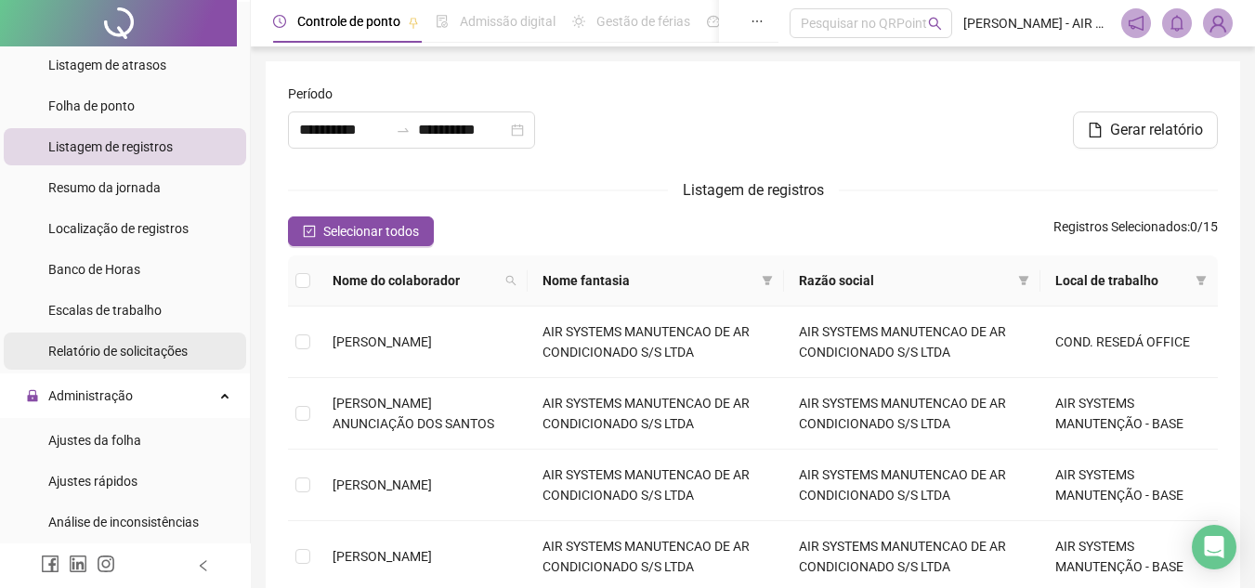
click at [201, 360] on li "Relatório de solicitações" at bounding box center [125, 351] width 242 height 37
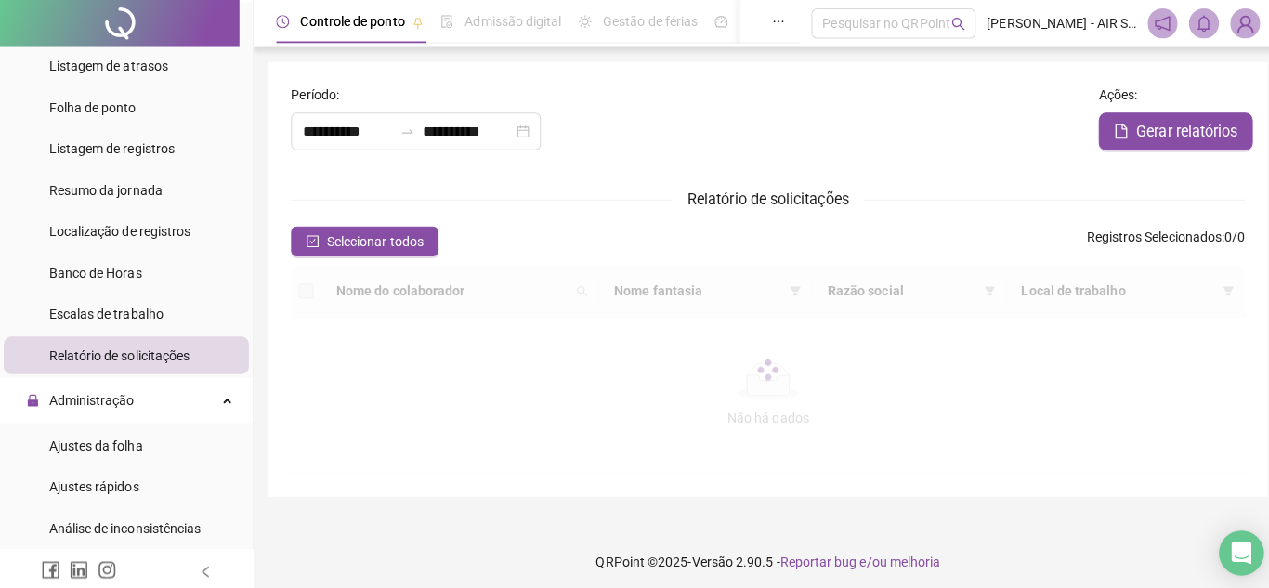
type input "**********"
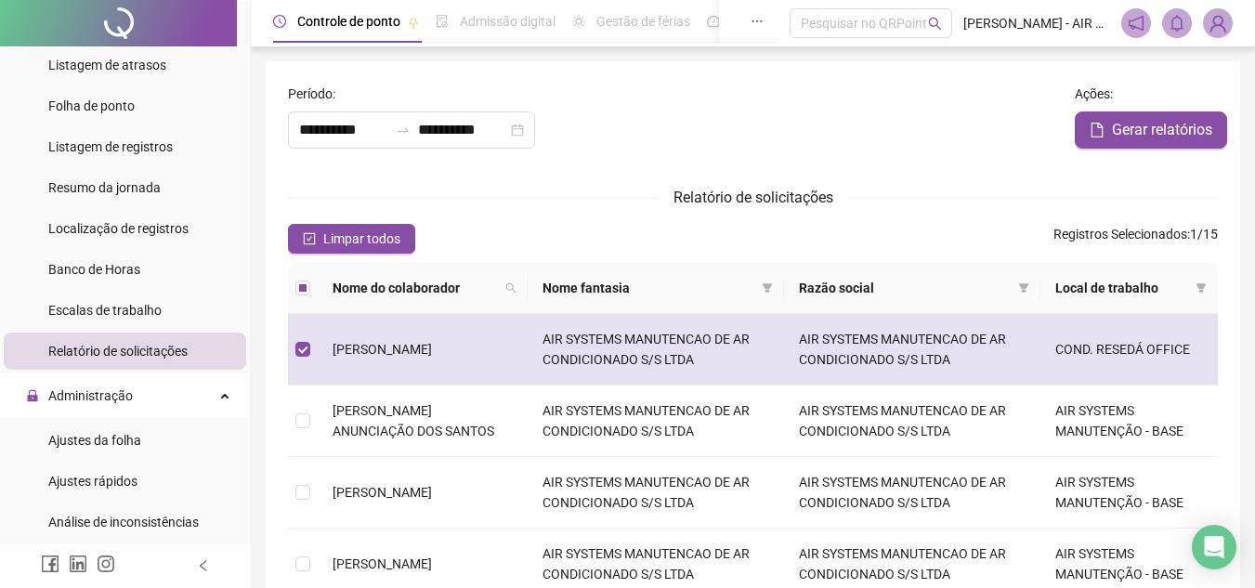
click at [334, 348] on span "[PERSON_NAME]" at bounding box center [382, 349] width 99 height 15
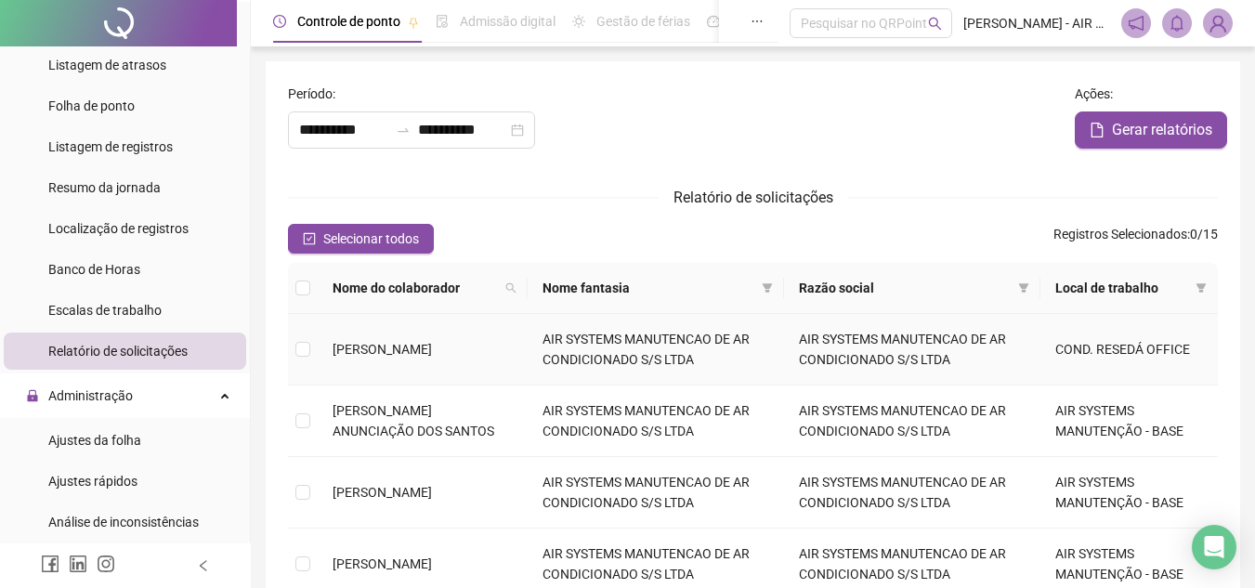
click at [352, 349] on span "[PERSON_NAME]" at bounding box center [382, 349] width 99 height 15
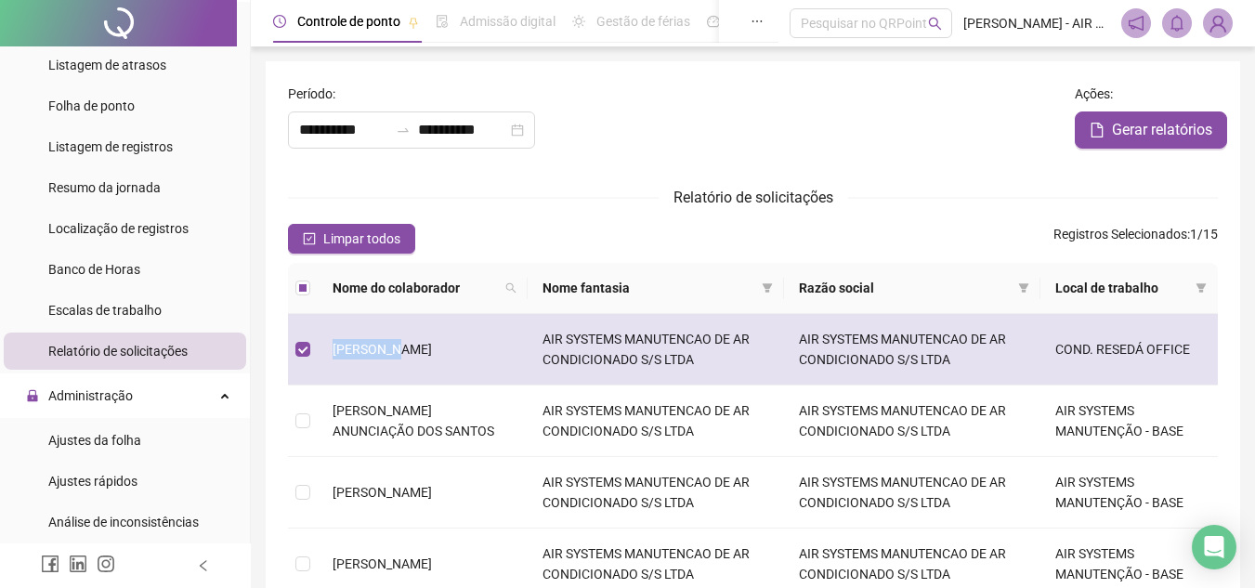
click at [352, 349] on span "[PERSON_NAME]" at bounding box center [382, 349] width 99 height 15
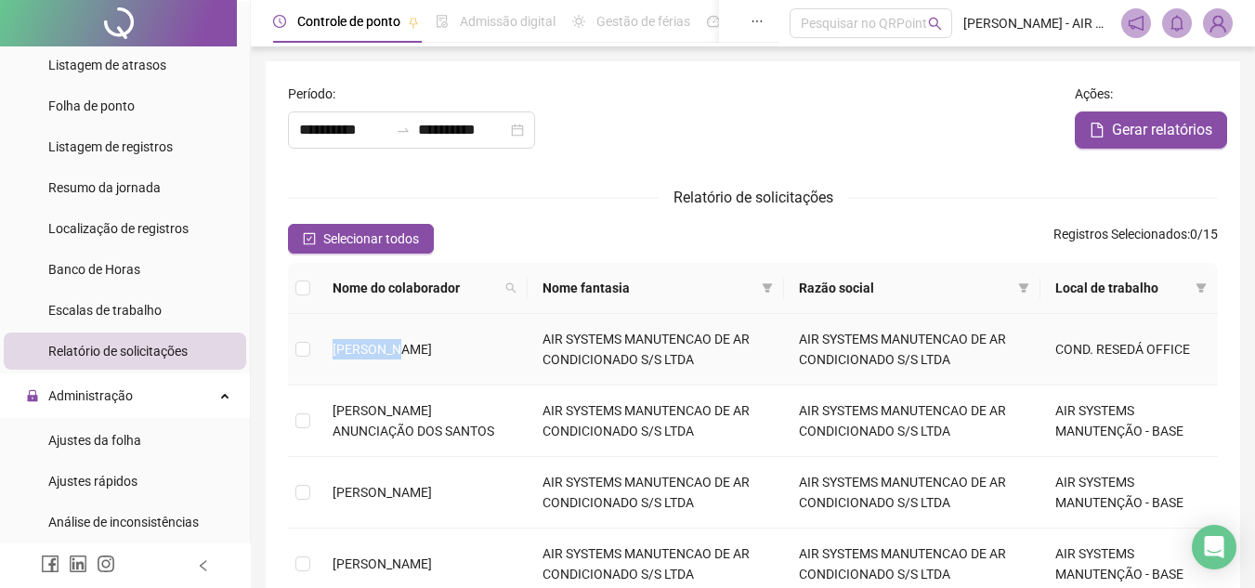
click at [352, 349] on span "[PERSON_NAME]" at bounding box center [382, 349] width 99 height 15
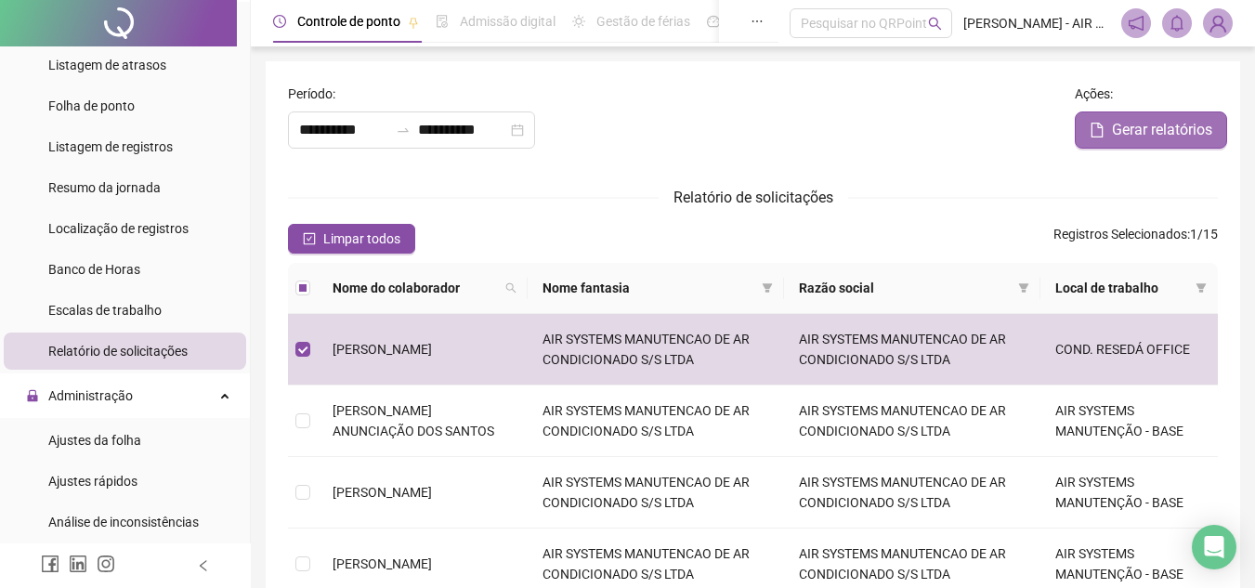
click at [1108, 133] on button "Gerar relatórios" at bounding box center [1151, 129] width 152 height 37
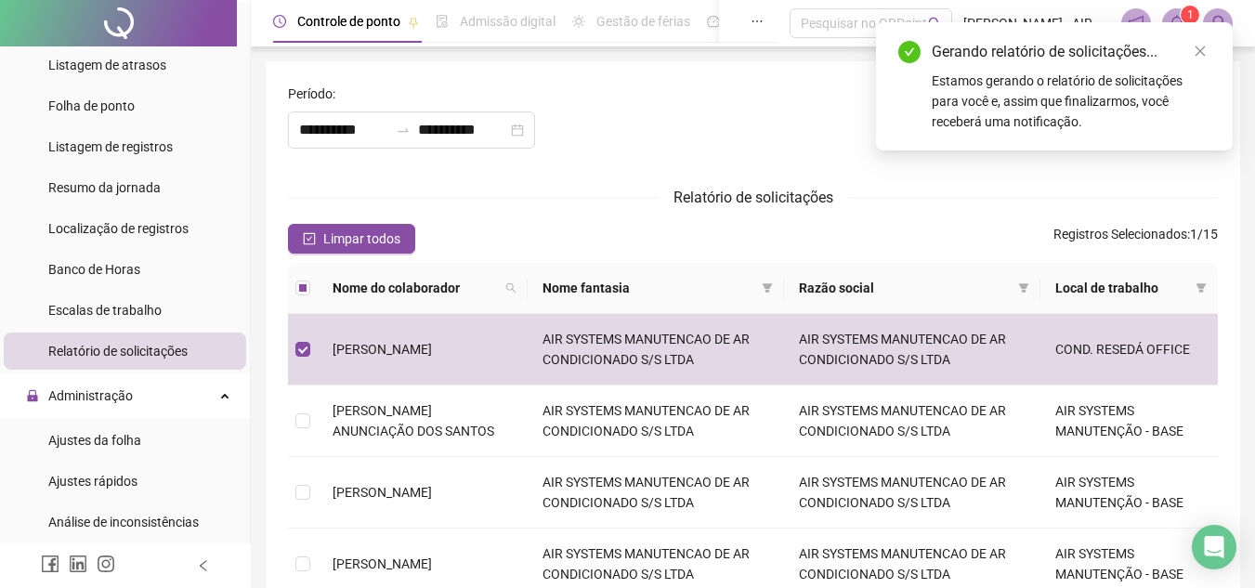
click at [1116, 82] on div "Estamos gerando o relatório de solicitações para você e, assim que finalizarmos…" at bounding box center [1071, 101] width 279 height 61
click at [1010, 85] on div "Estamos gerando o relatório de solicitações para você e, assim que finalizarmos…" at bounding box center [1071, 101] width 279 height 61
click at [1046, 50] on div "Gerando relatório de solicitações..." at bounding box center [1071, 52] width 279 height 22
click at [896, 168] on div "**********" at bounding box center [674, 127] width 787 height 87
click at [1202, 44] on link "Close" at bounding box center [1200, 51] width 20 height 20
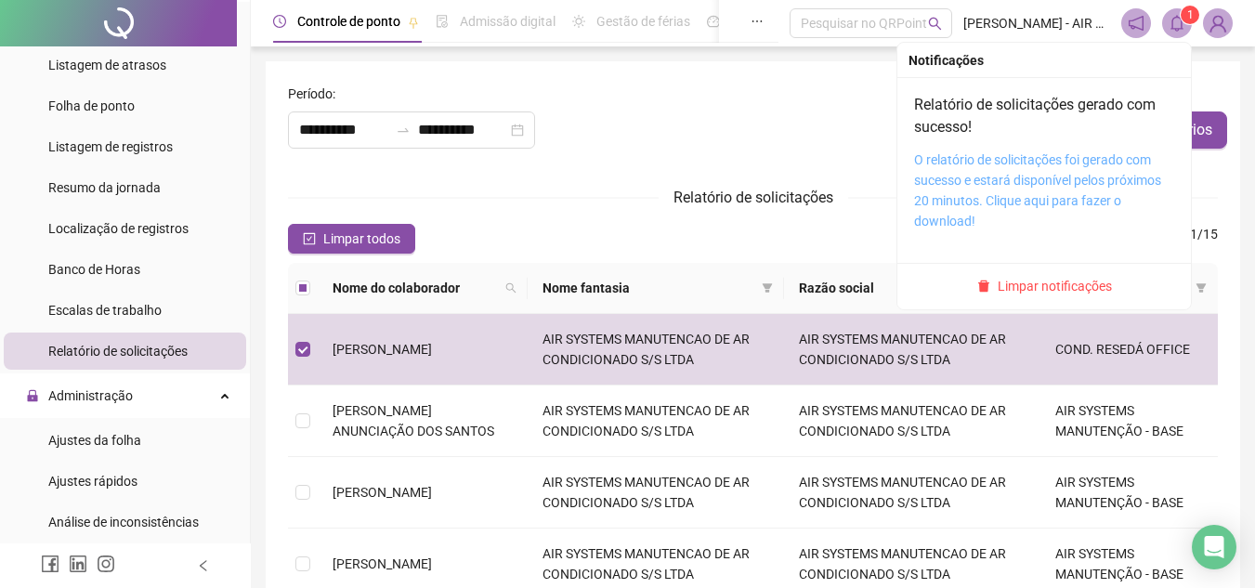
click at [1002, 163] on link "O relatório de solicitações foi gerado com sucesso e estará disponível pelos pr…" at bounding box center [1037, 190] width 247 height 76
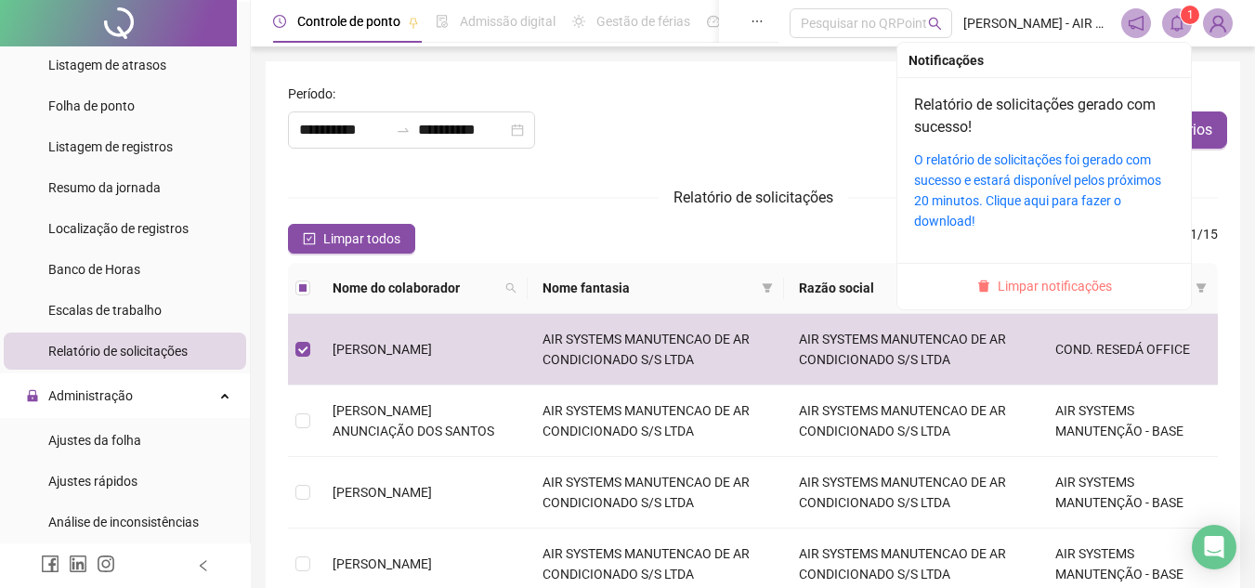
click at [1072, 284] on span "Limpar notificações" at bounding box center [1055, 286] width 114 height 20
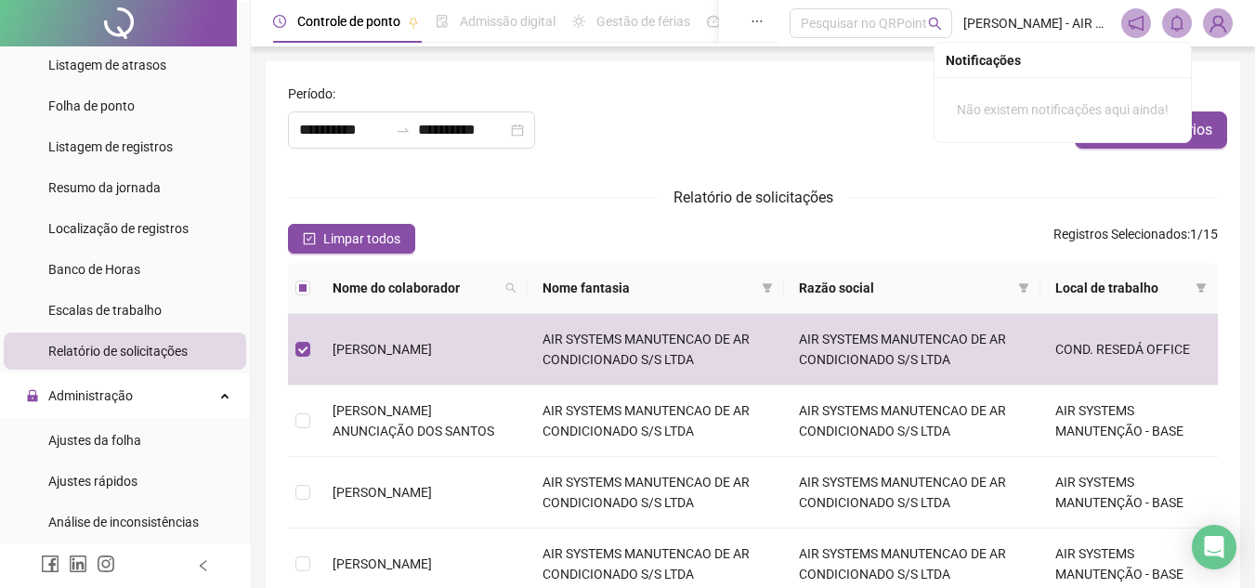
click at [912, 200] on div "Relatório de solicitações" at bounding box center [753, 197] width 930 height 23
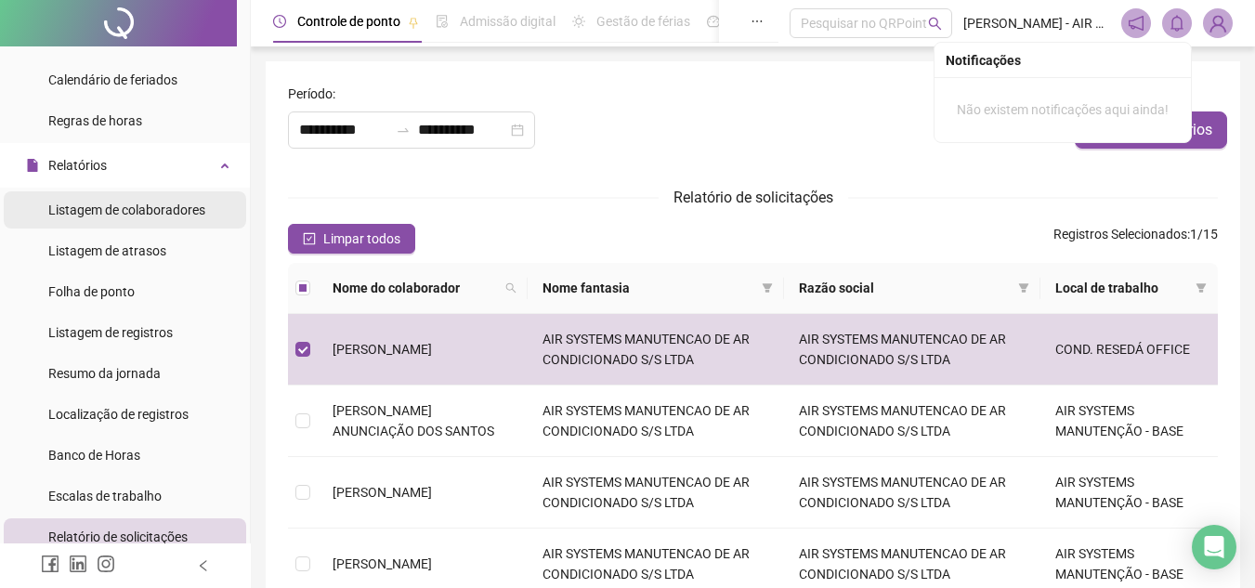
click at [163, 220] on div "Listagem de colaboradores" at bounding box center [126, 209] width 157 height 37
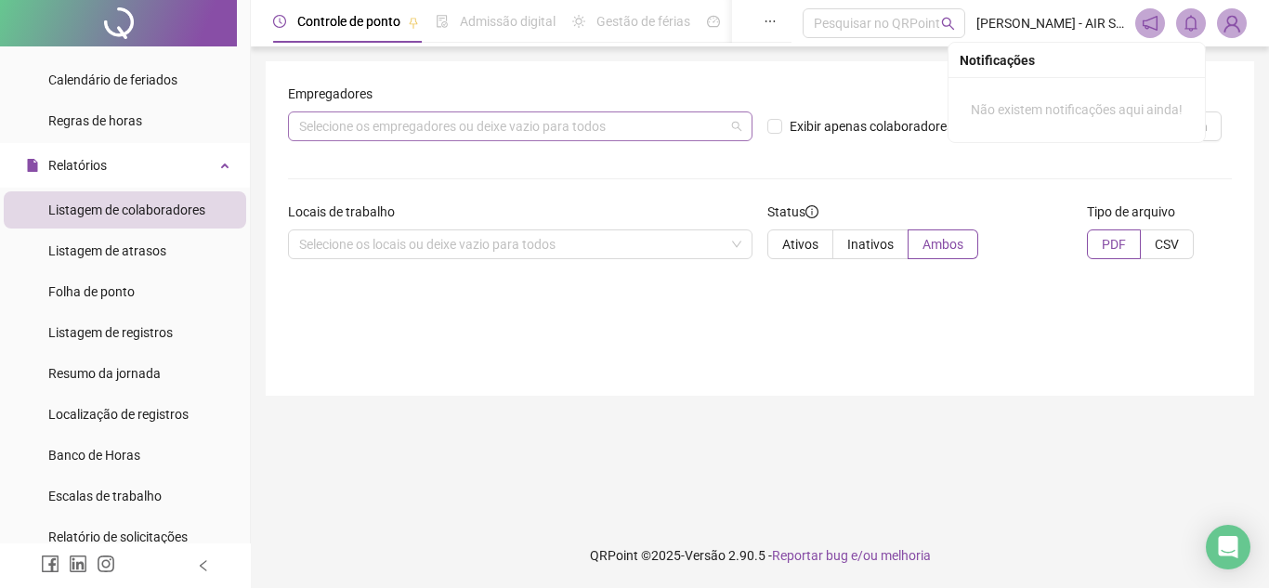
click at [506, 124] on div "Selecione os empregadores ou deixe vazio para todos" at bounding box center [520, 126] width 465 height 30
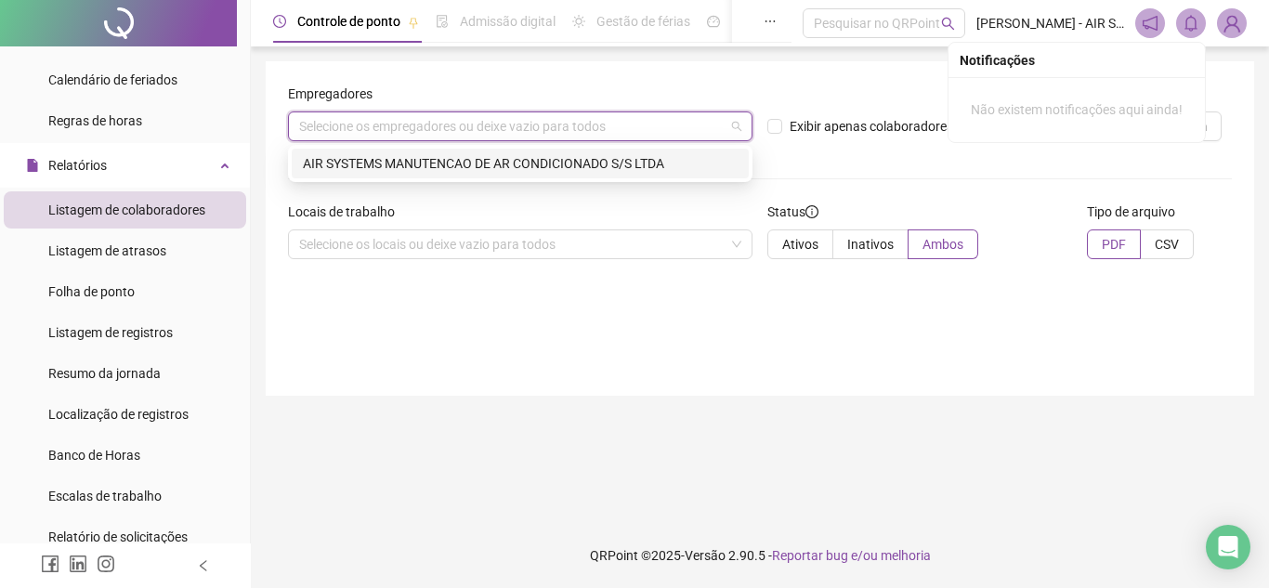
click at [664, 156] on div "AIR SYSTEMS MANUTENCAO DE AR CONDICIONADO S/S LTDA" at bounding box center [520, 163] width 435 height 20
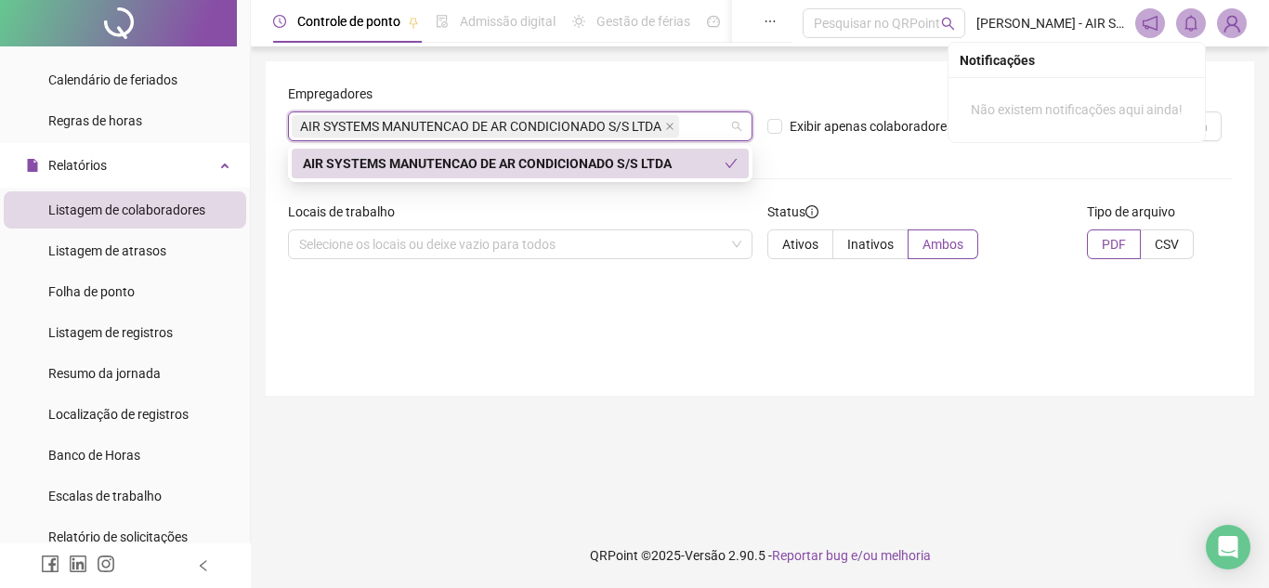
click at [728, 153] on span at bounding box center [731, 163] width 13 height 20
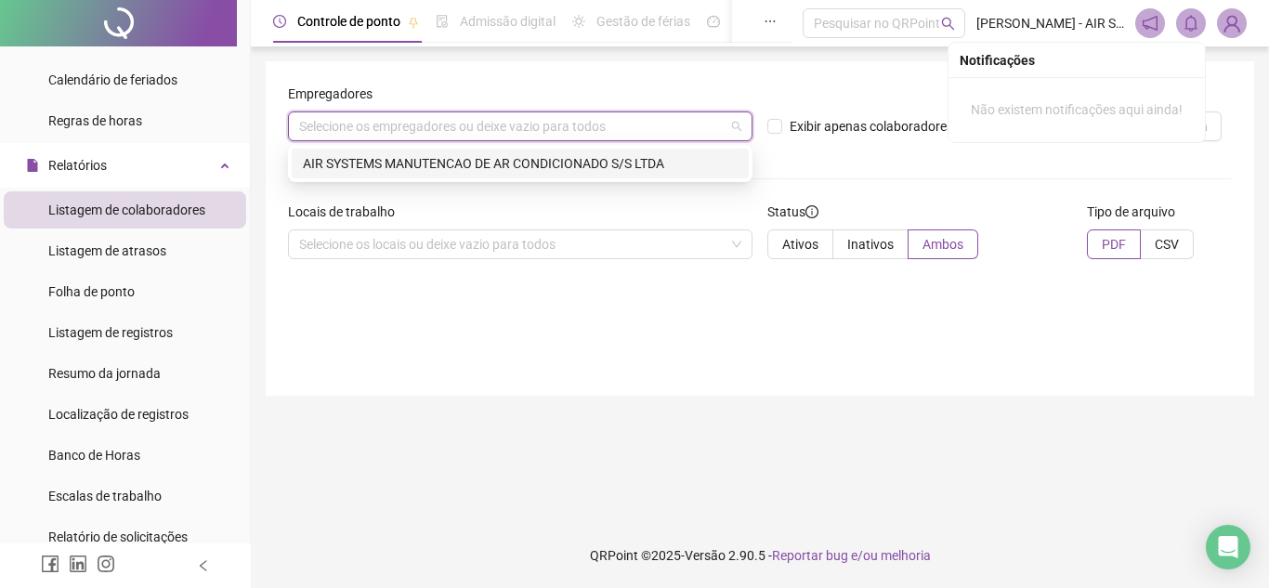
click at [687, 176] on div "AIR SYSTEMS MANUTENCAO DE AR CONDICIONADO S/S LTDA" at bounding box center [520, 164] width 457 height 30
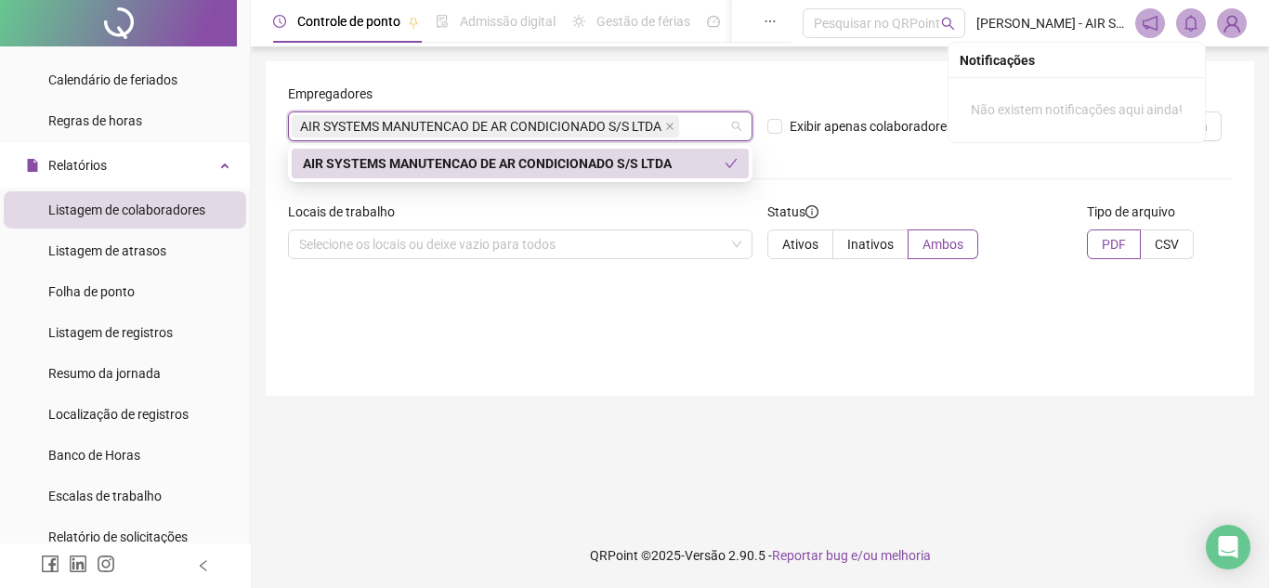
click at [938, 151] on div "Exibir apenas colaboradores de férias" at bounding box center [920, 120] width 320 height 72
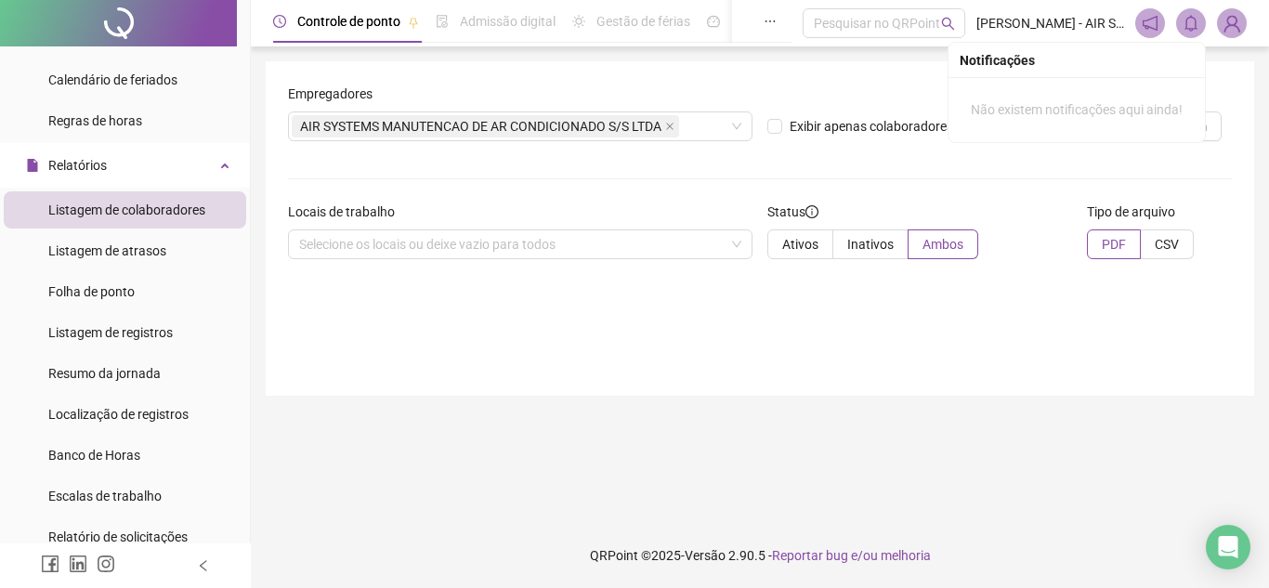
click at [1196, 35] on span at bounding box center [1191, 23] width 30 height 30
click at [1197, 24] on icon "bell" at bounding box center [1191, 23] width 17 height 17
click at [1228, 118] on div "Empregadores AIR SYSTEMS MANUTENCAO DE AR CONDICIONADO S/S LTDA Exibir apenas c…" at bounding box center [760, 120] width 959 height 72
click at [1187, 137] on button "Gerar listagem" at bounding box center [1154, 126] width 135 height 30
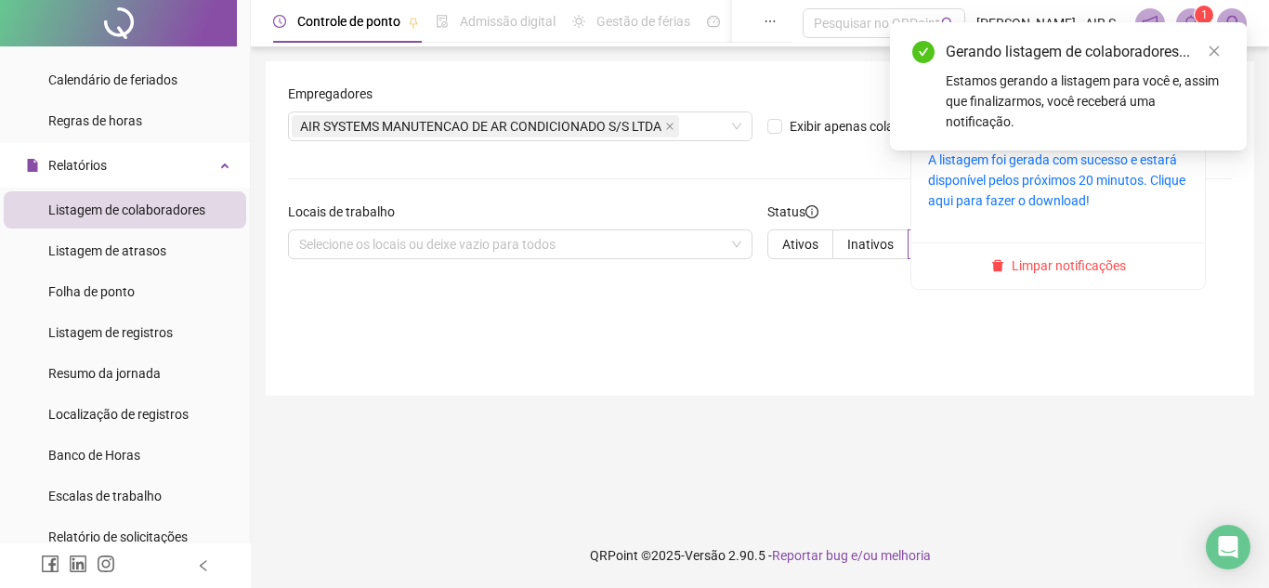
click at [1198, 19] on sup "1" at bounding box center [1204, 15] width 19 height 19
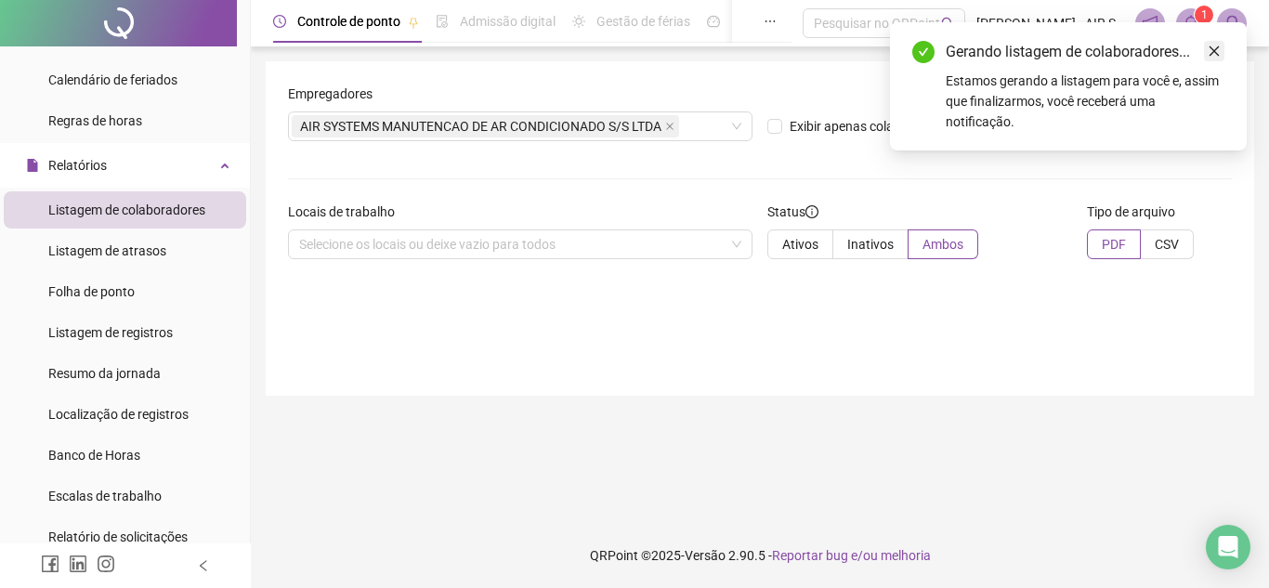
click at [1212, 52] on icon "close" at bounding box center [1214, 51] width 13 height 13
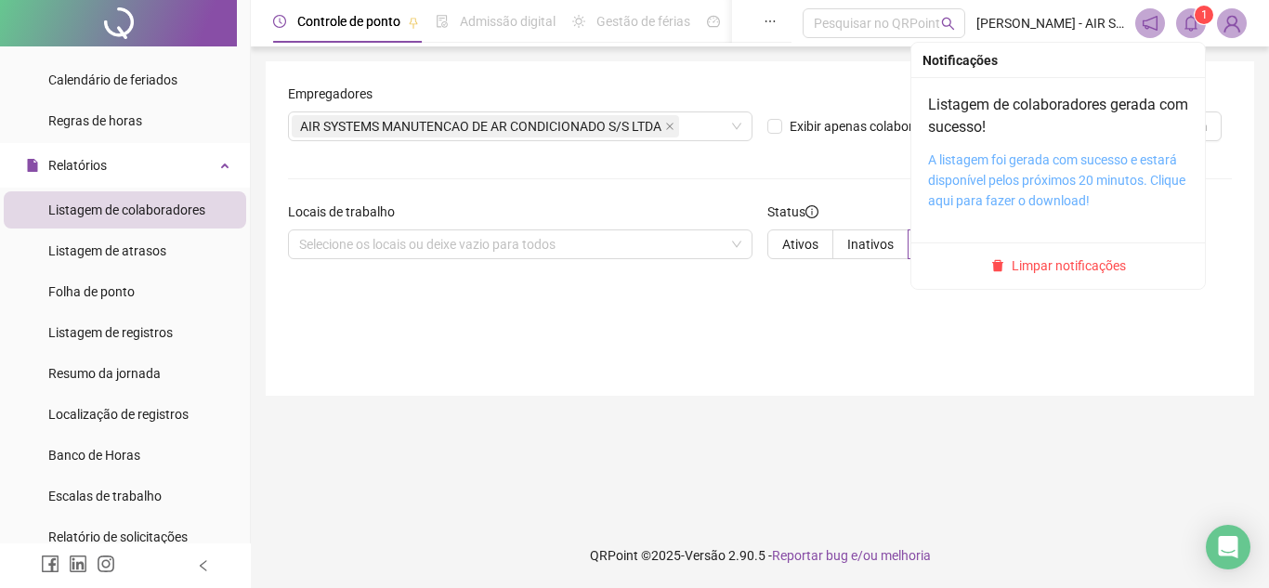
click at [1027, 177] on link "A listagem foi gerada com sucesso e estará disponível pelos próximos 20 minutos…" at bounding box center [1056, 180] width 257 height 56
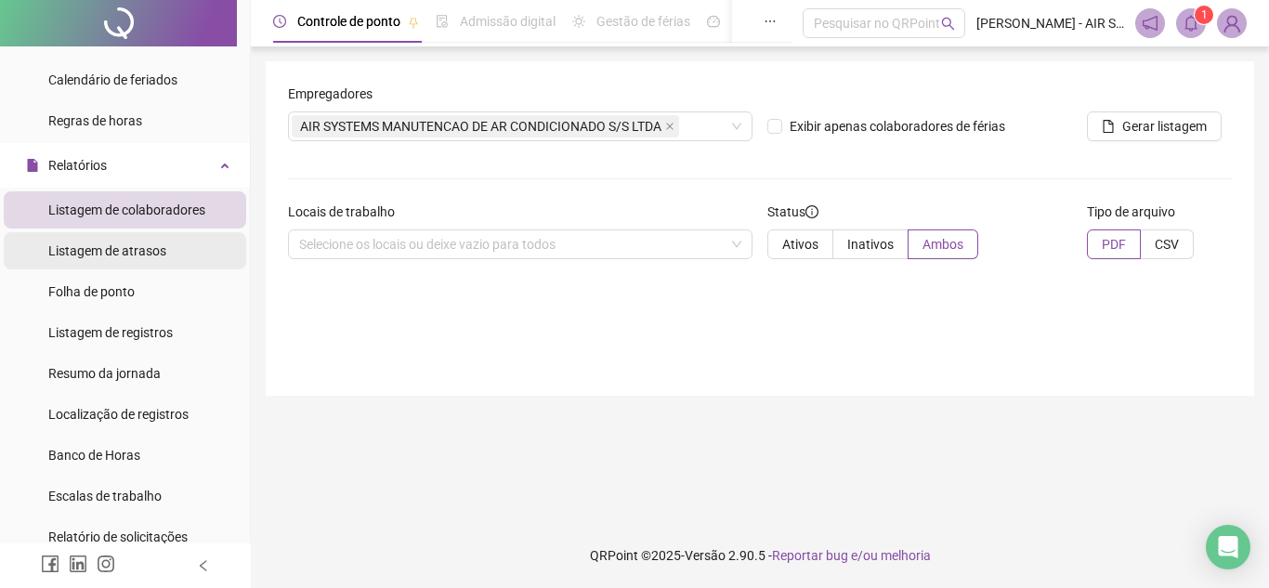
click at [140, 266] on div "Listagem de atrasos" at bounding box center [107, 250] width 118 height 37
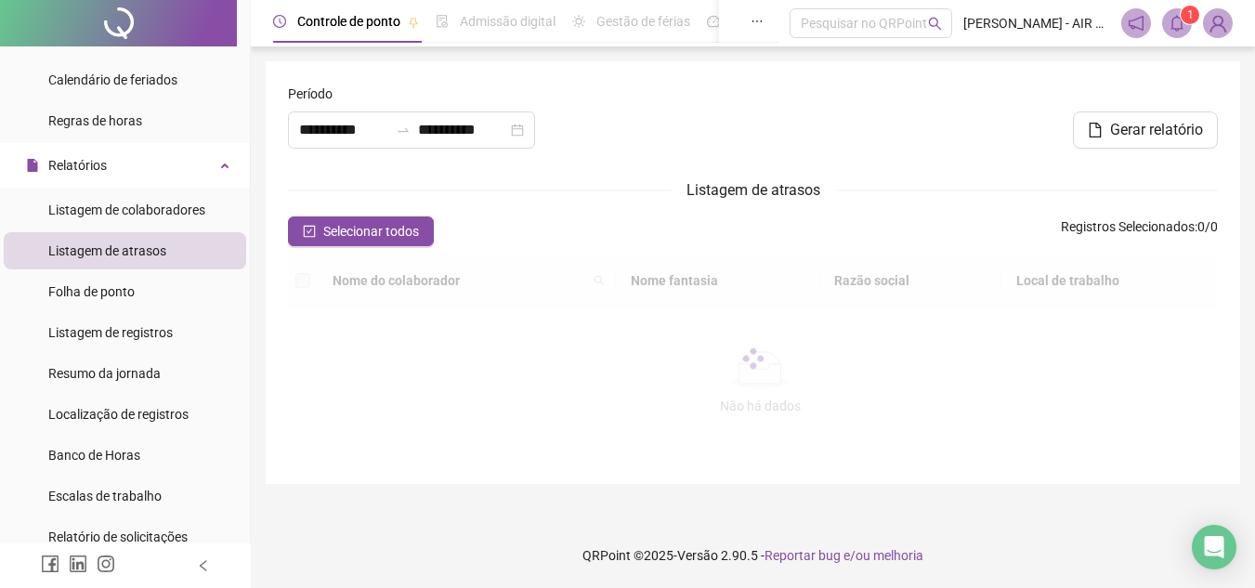
type input "**********"
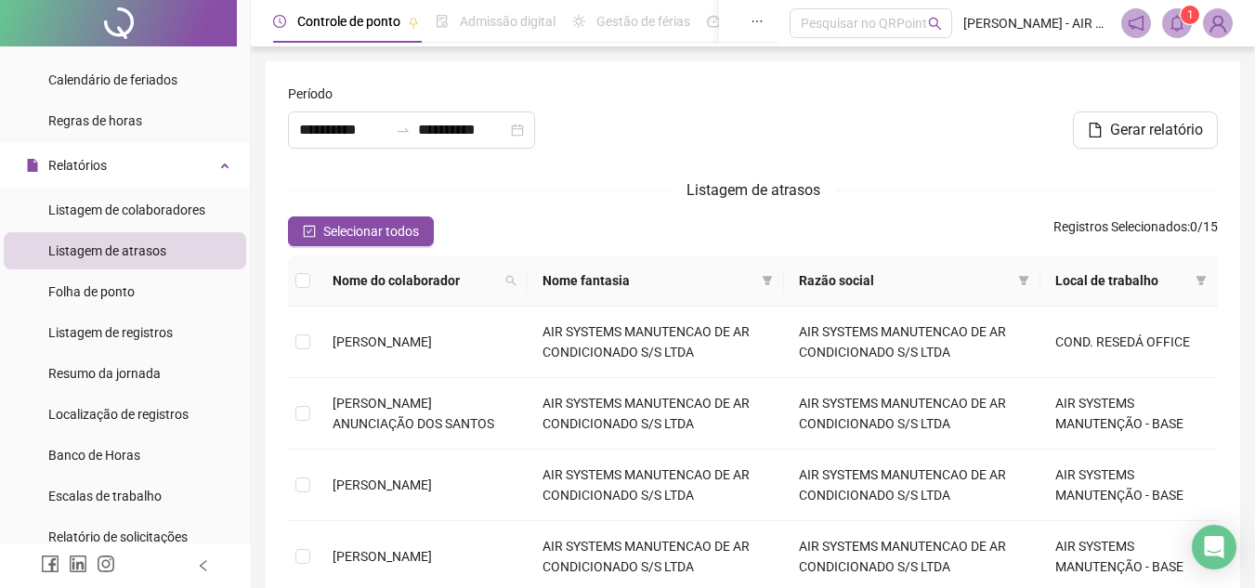
scroll to position [372, 0]
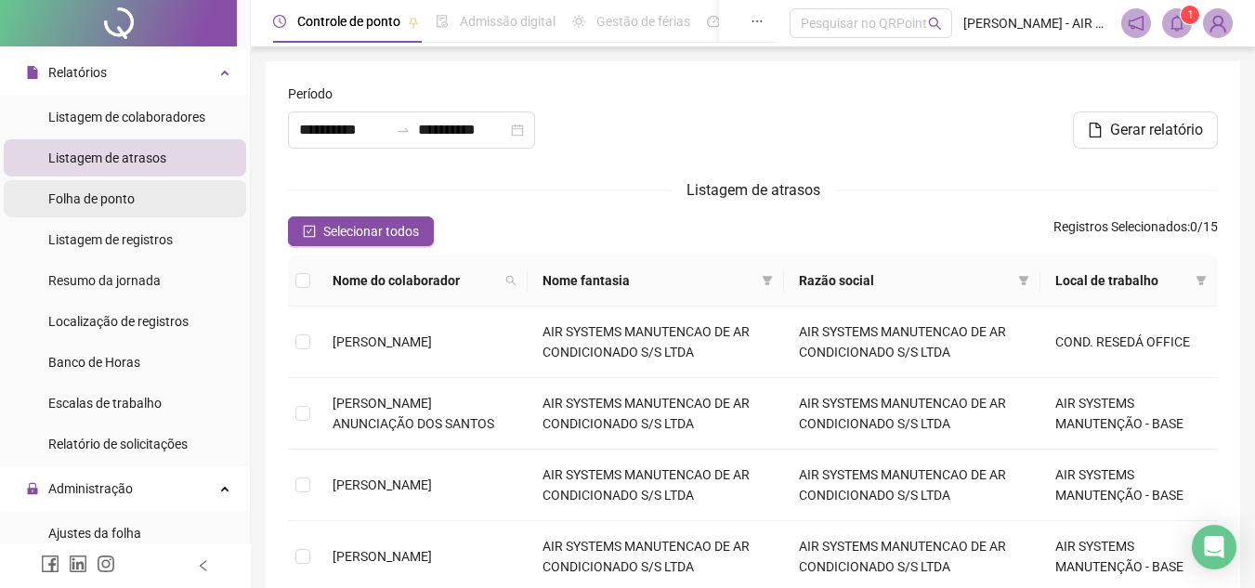
click at [152, 184] on li "Folha de ponto" at bounding box center [125, 198] width 242 height 37
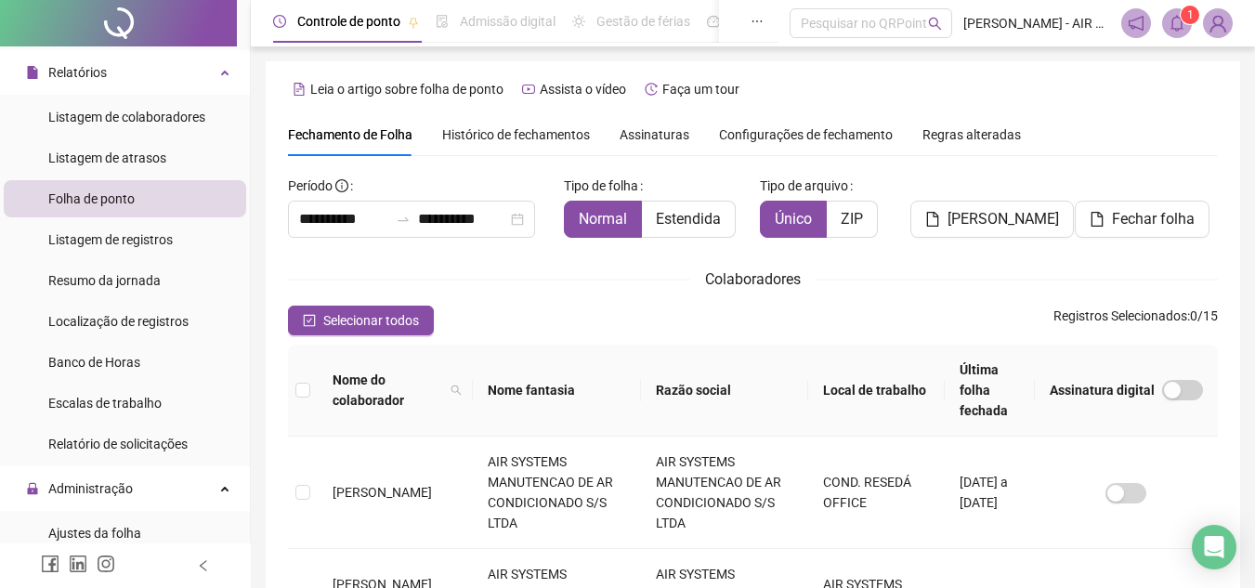
scroll to position [86, 0]
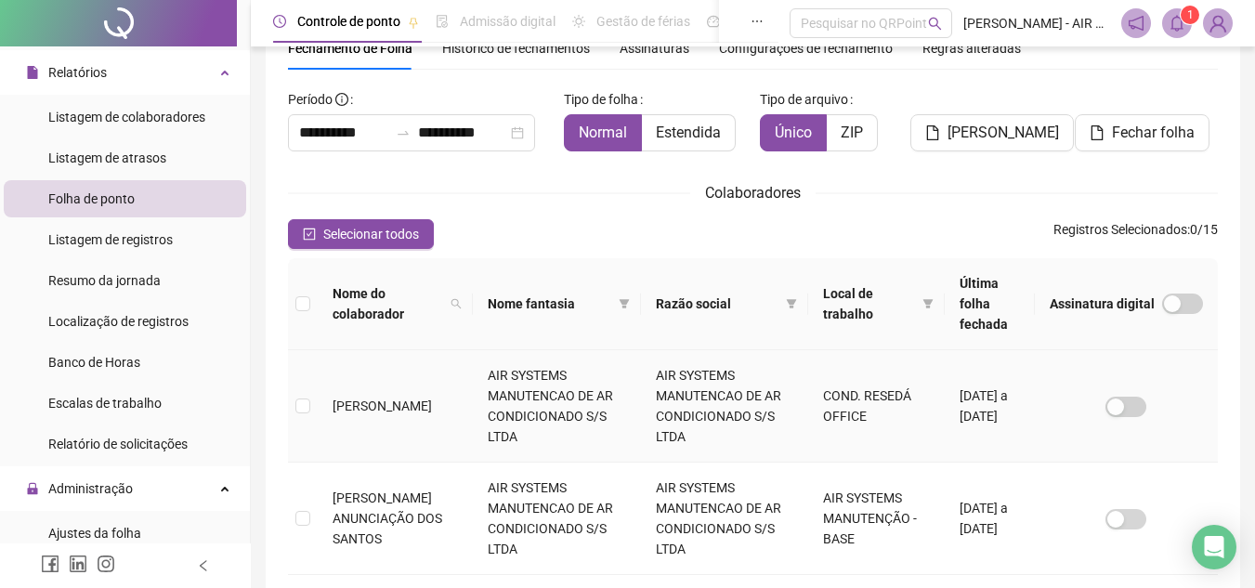
click at [447, 377] on td "[PERSON_NAME]" at bounding box center [395, 406] width 155 height 112
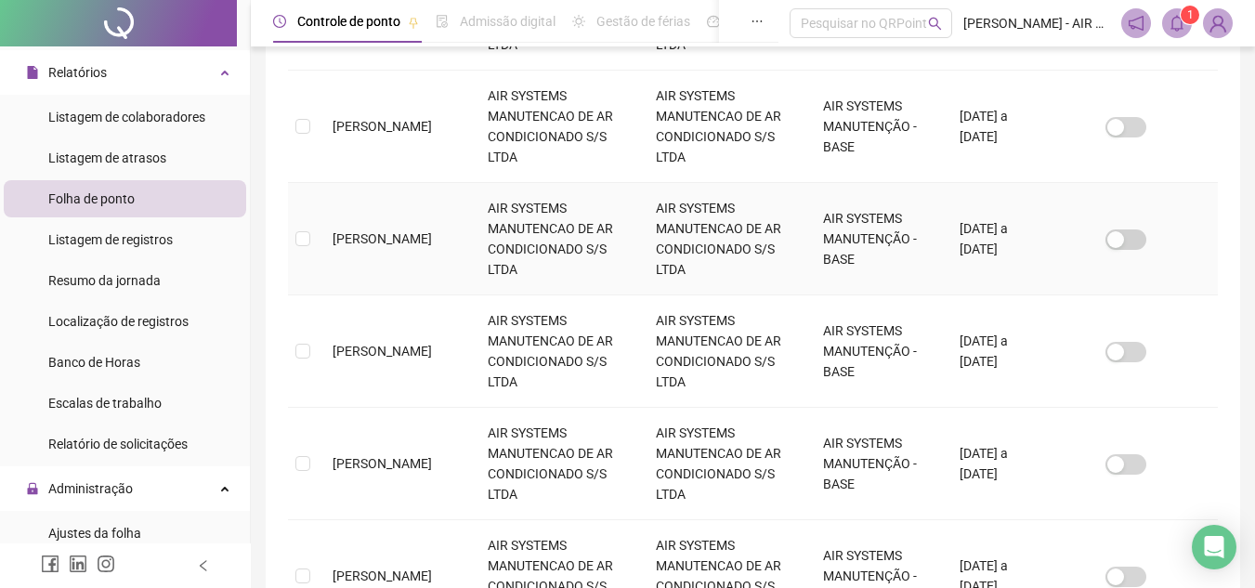
scroll to position [1114, 0]
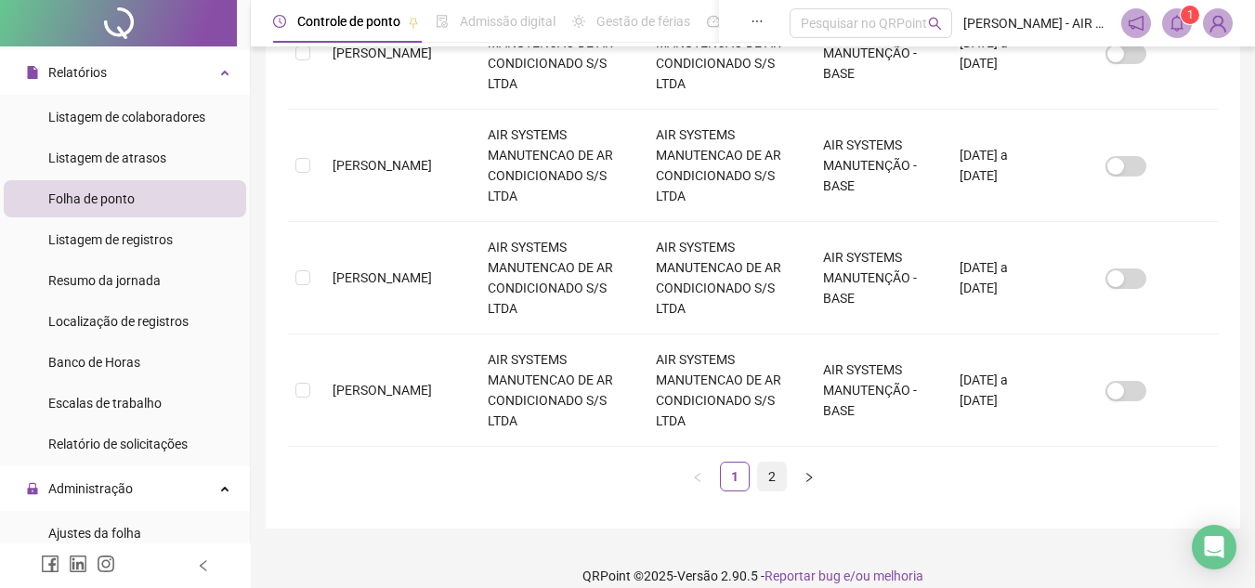
click at [786, 462] on li "2" at bounding box center [772, 477] width 30 height 30
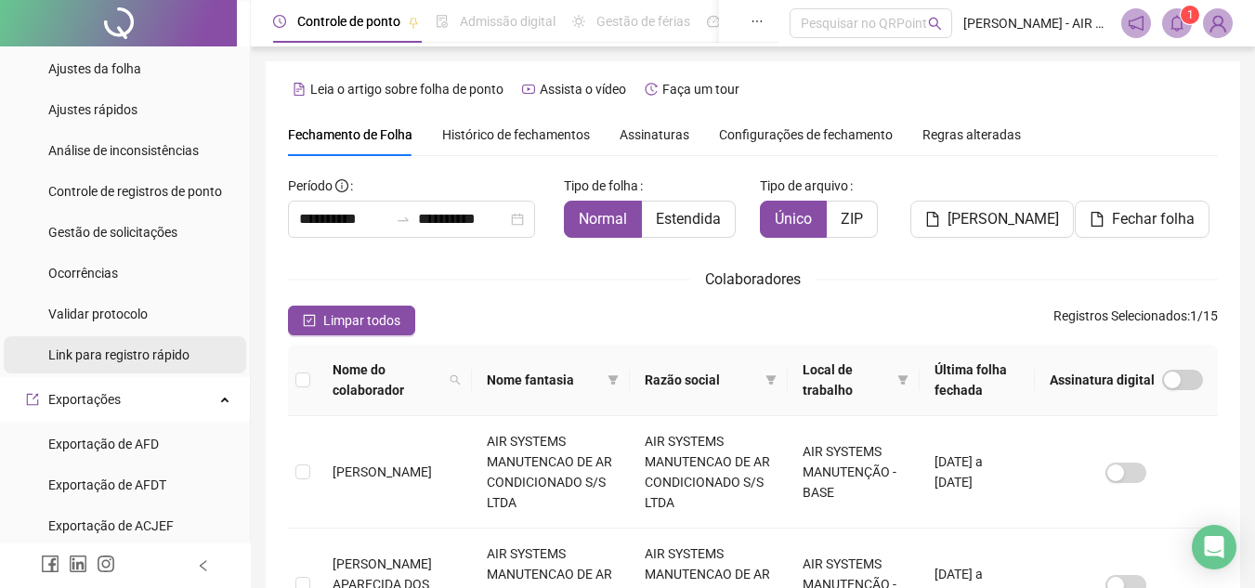
scroll to position [929, 0]
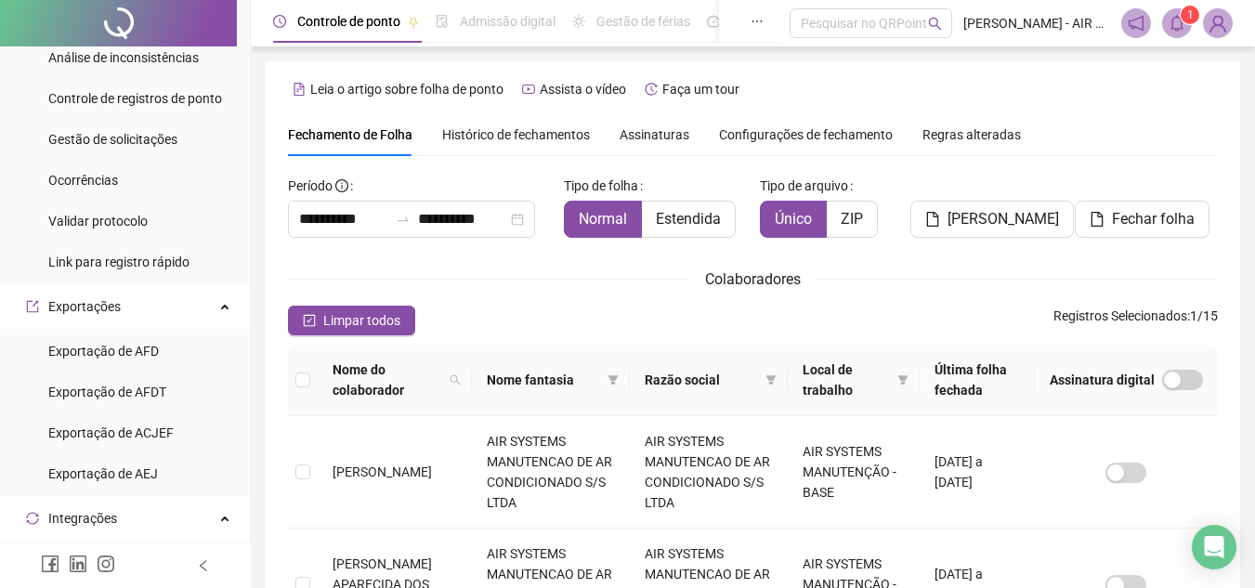
click at [379, 375] on span "Nome do colaborador" at bounding box center [388, 380] width 110 height 41
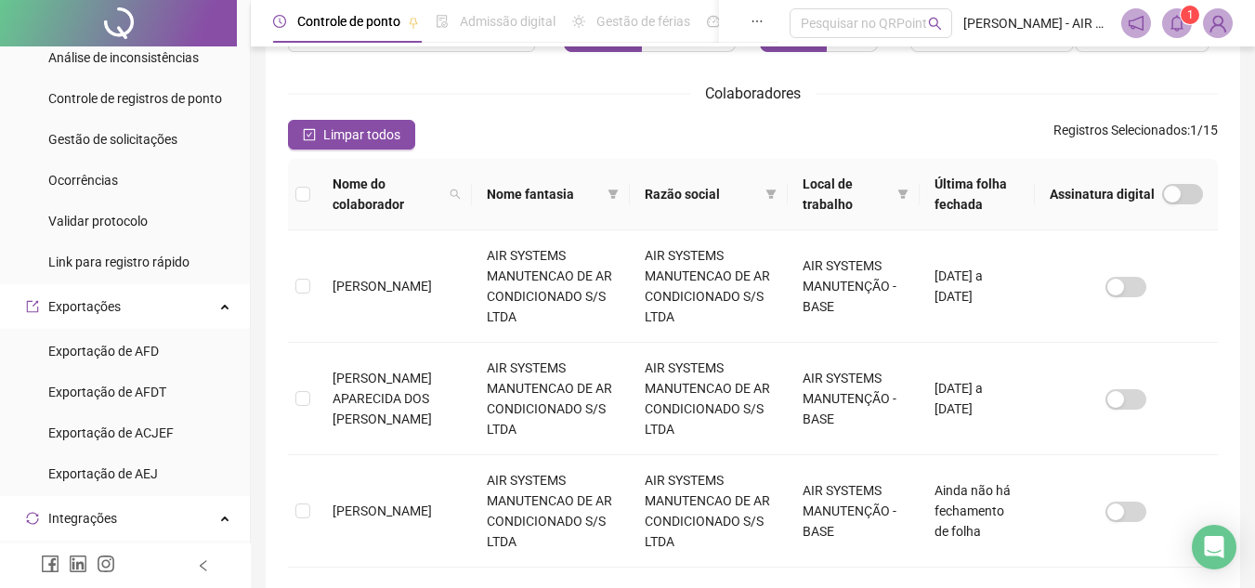
scroll to position [279, 0]
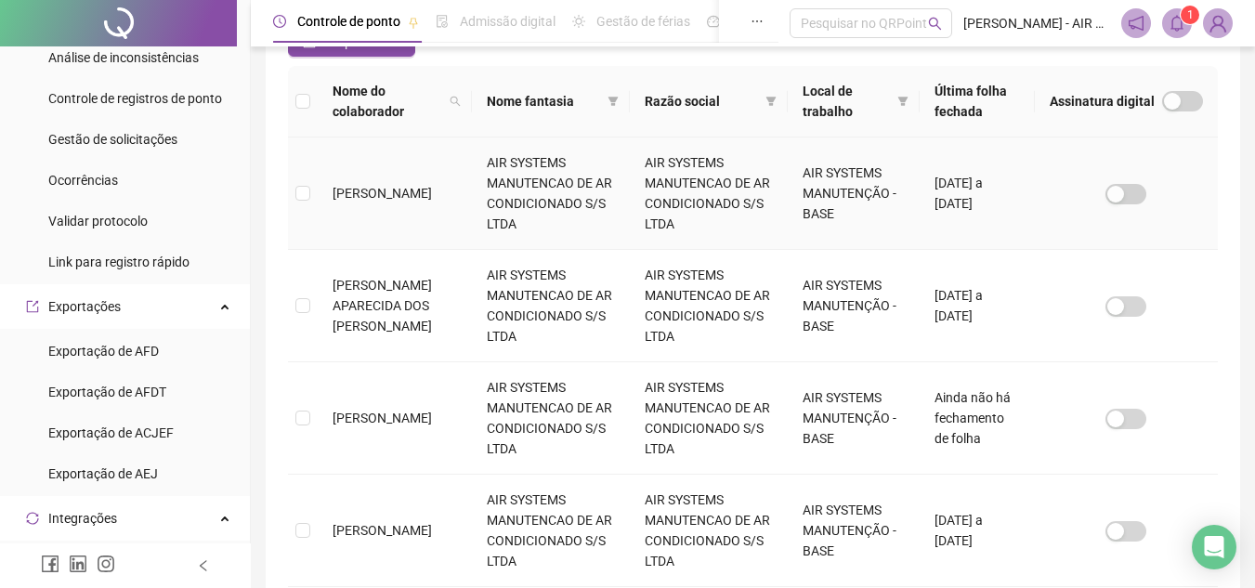
click at [380, 186] on td "[PERSON_NAME]" at bounding box center [395, 193] width 154 height 112
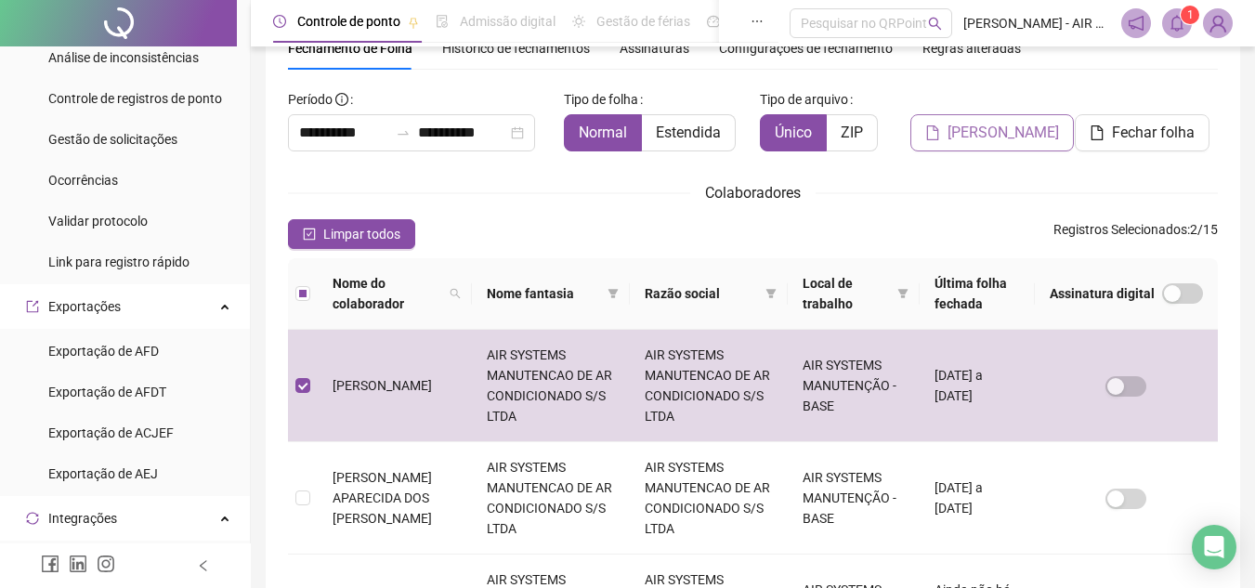
click at [1005, 131] on span "[PERSON_NAME]" at bounding box center [1003, 133] width 111 height 22
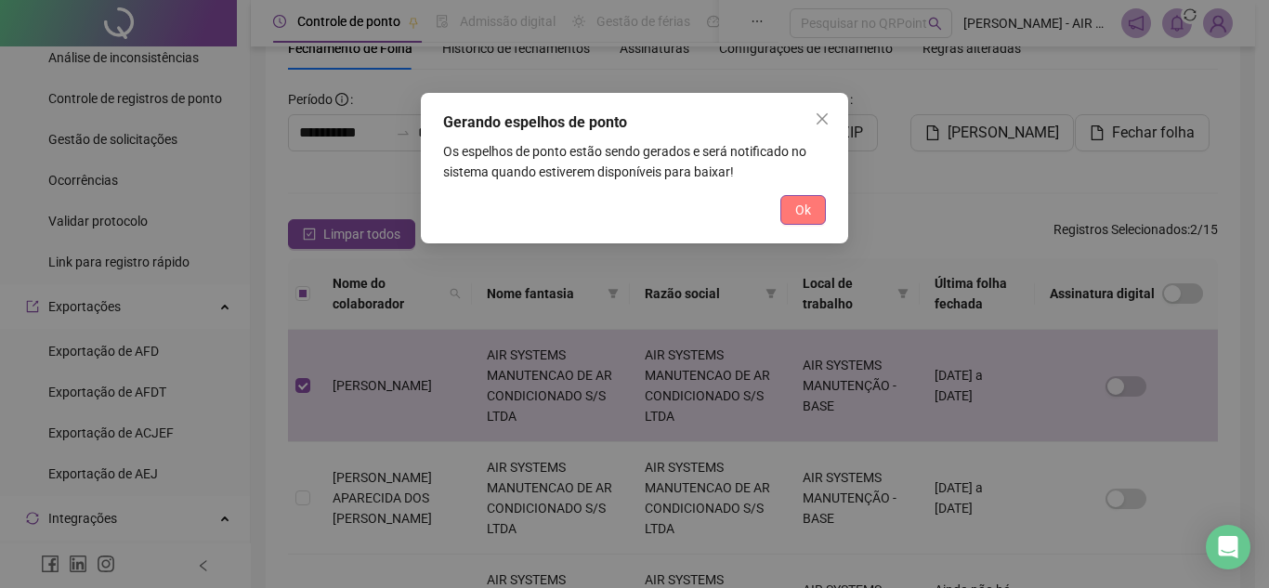
click at [802, 221] on button "Ok" at bounding box center [803, 210] width 46 height 30
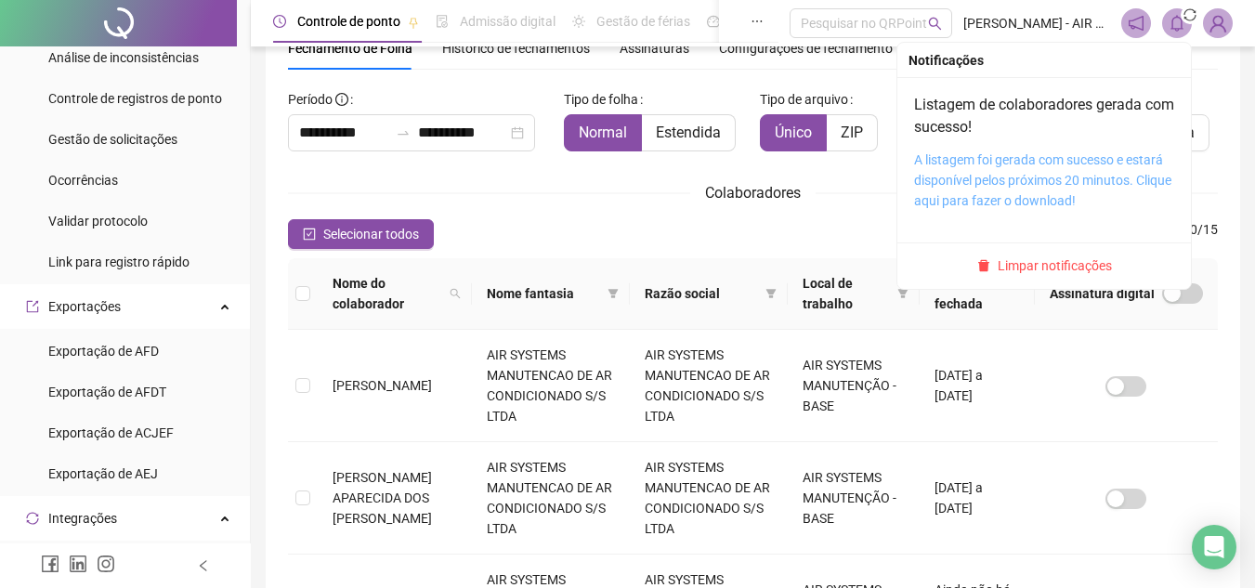
click at [1074, 167] on link "A listagem foi gerada com sucesso e estará disponível pelos próximos 20 minutos…" at bounding box center [1042, 180] width 257 height 56
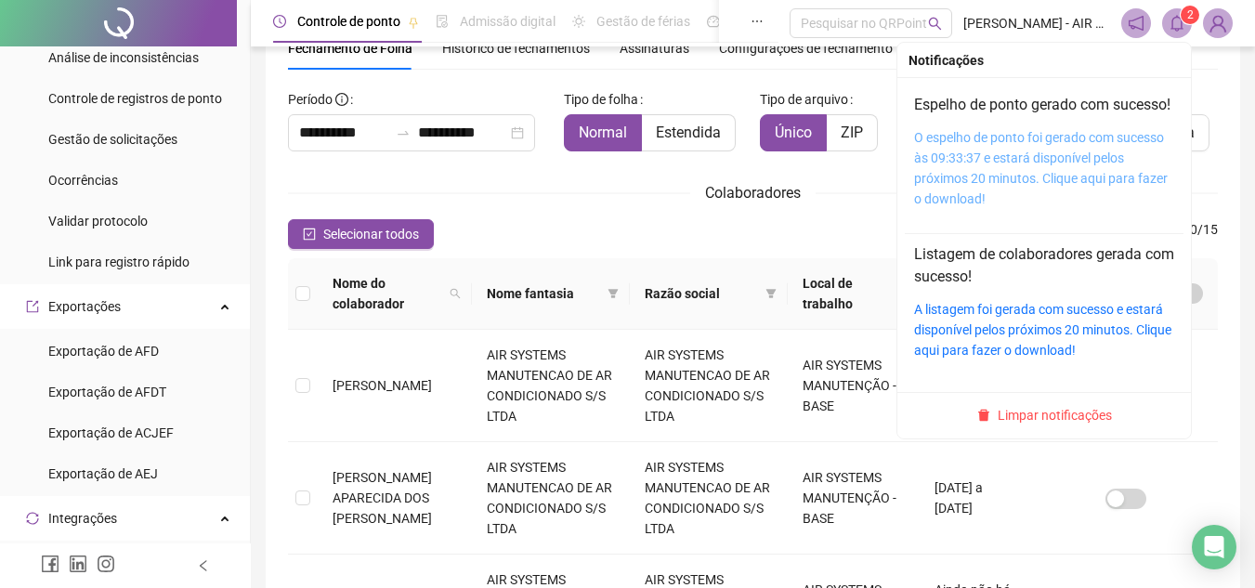
click at [995, 206] on link "O espelho de ponto foi gerado com sucesso às 09:33:37 e estará disponível pelos…" at bounding box center [1041, 168] width 254 height 76
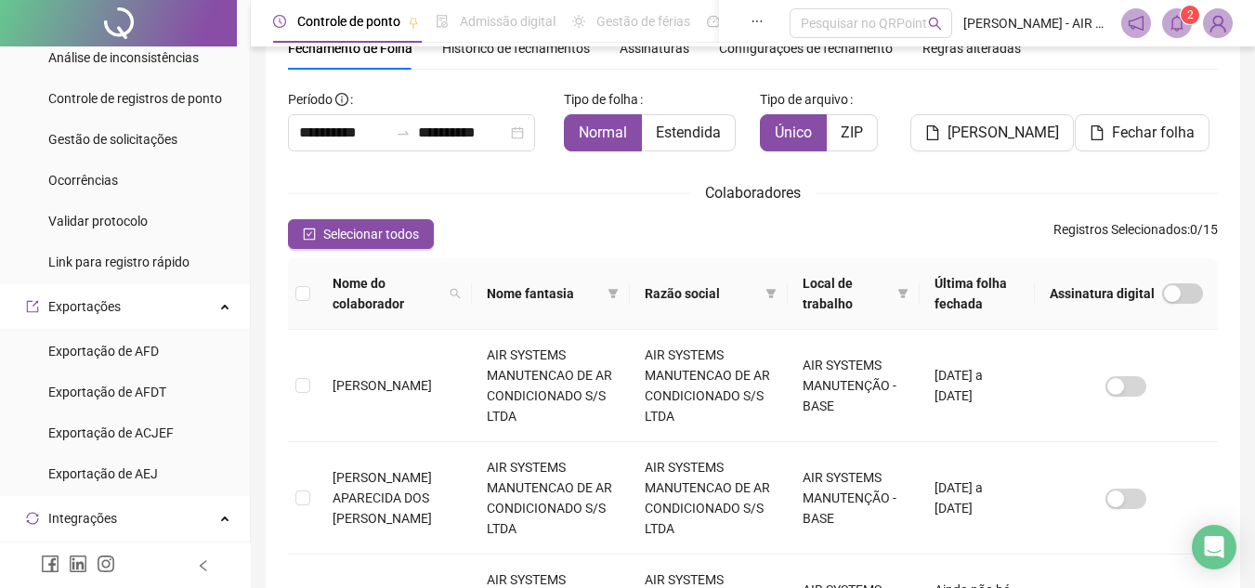
drag, startPoint x: 178, startPoint y: 29, endPoint x: 888, endPoint y: 198, distance: 729.6
click at [888, 198] on div "Colaboradores" at bounding box center [753, 192] width 930 height 23
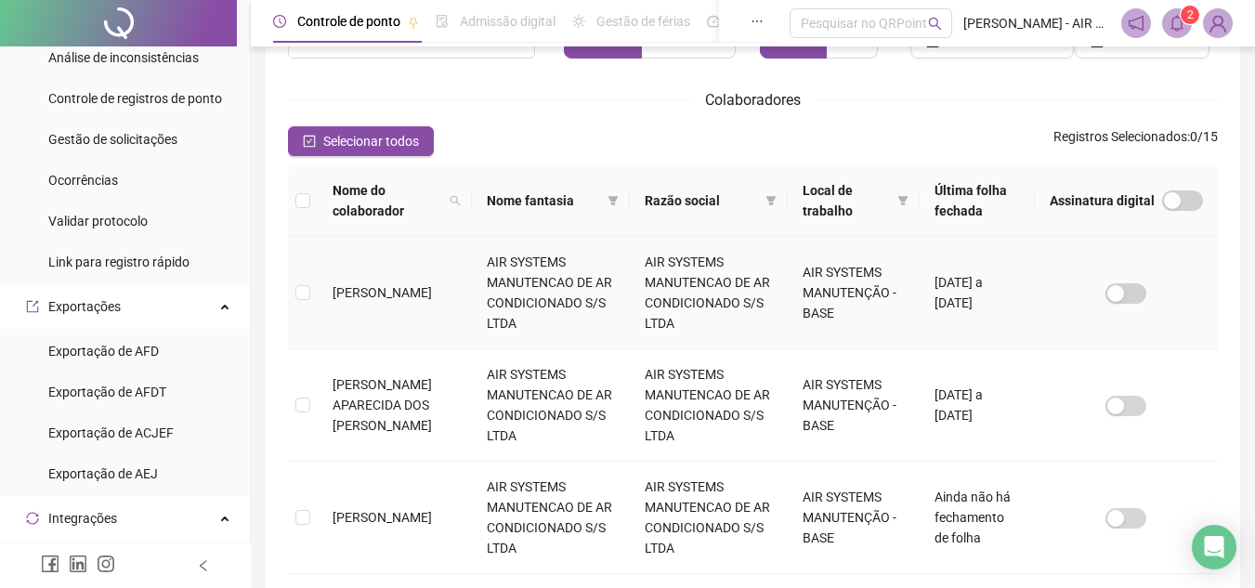
click at [293, 294] on td at bounding box center [303, 293] width 30 height 112
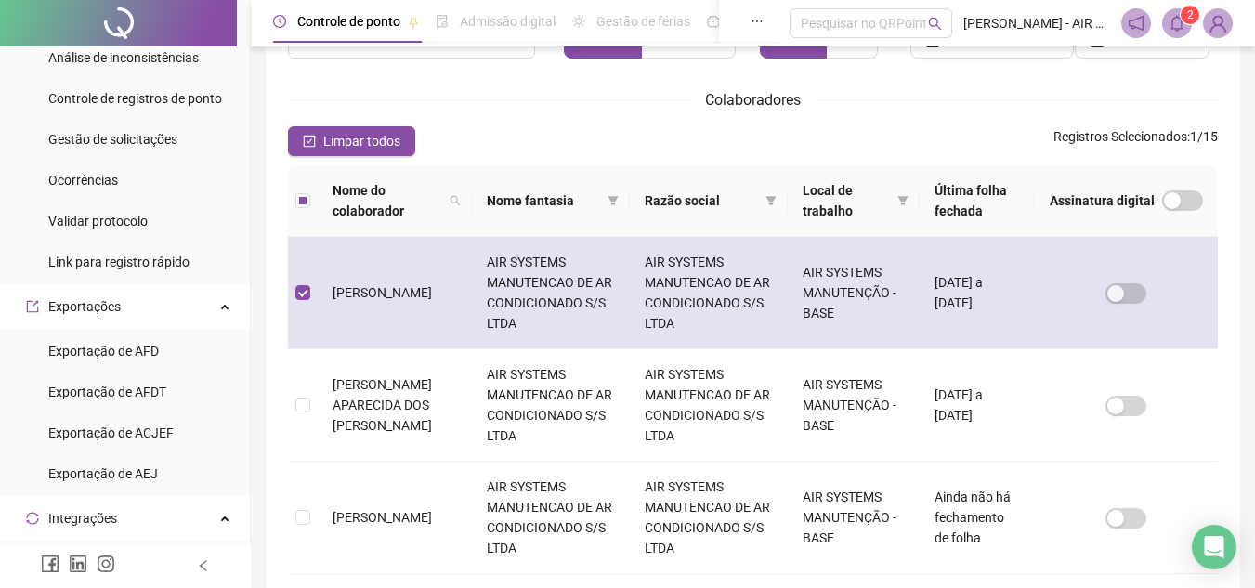
scroll to position [86, 0]
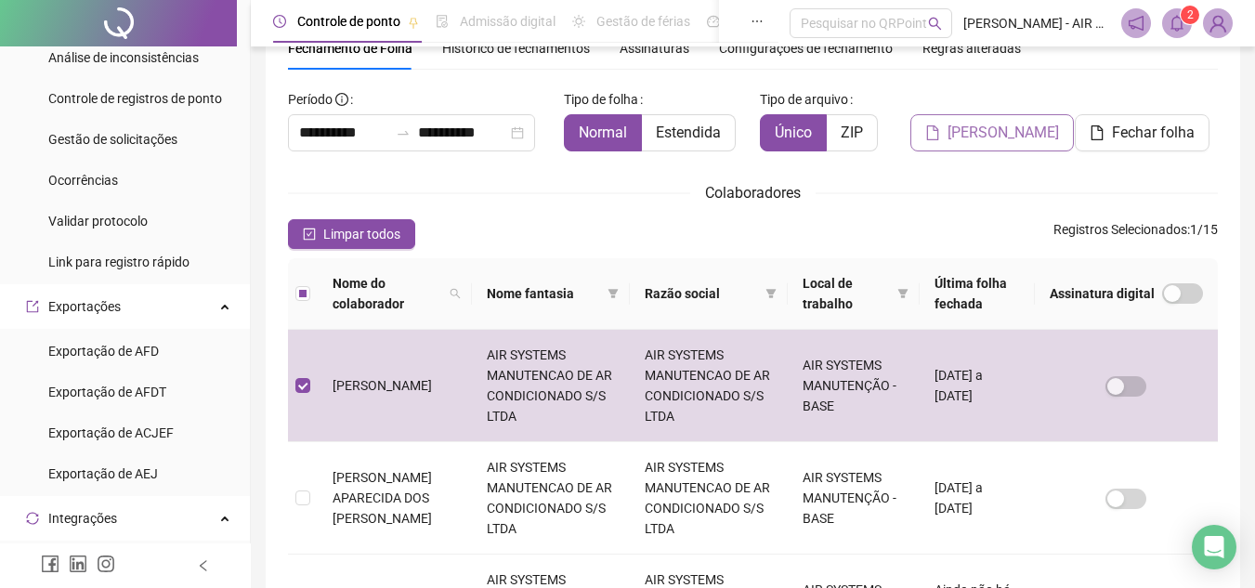
click at [995, 124] on span "[PERSON_NAME]" at bounding box center [1003, 133] width 111 height 22
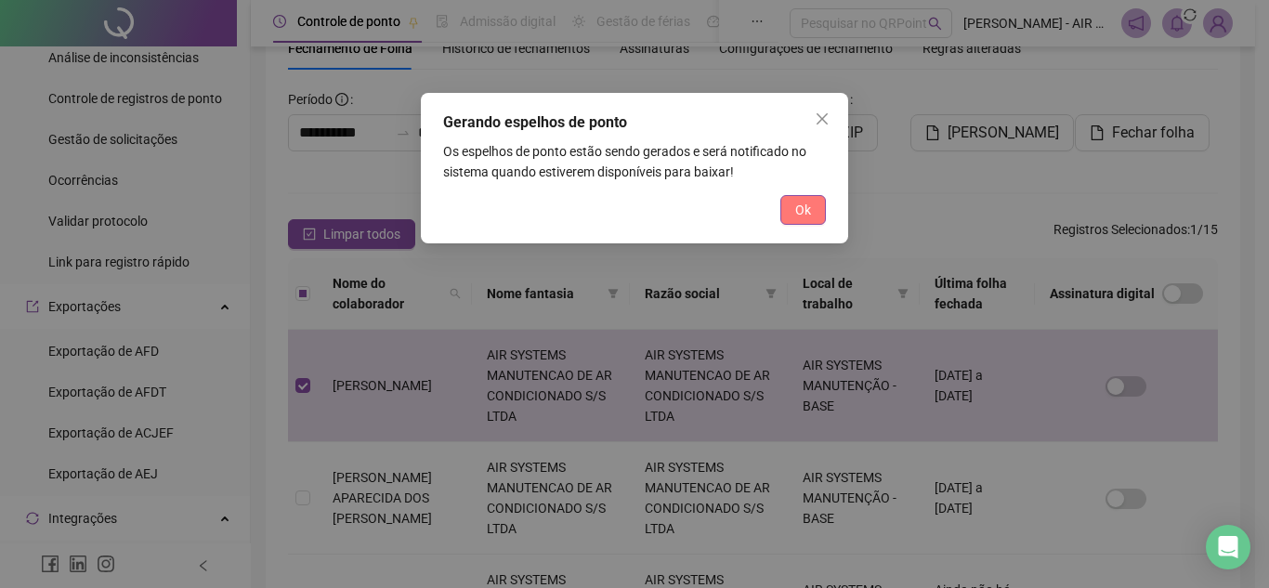
click at [801, 214] on span "Ok" at bounding box center [803, 210] width 16 height 20
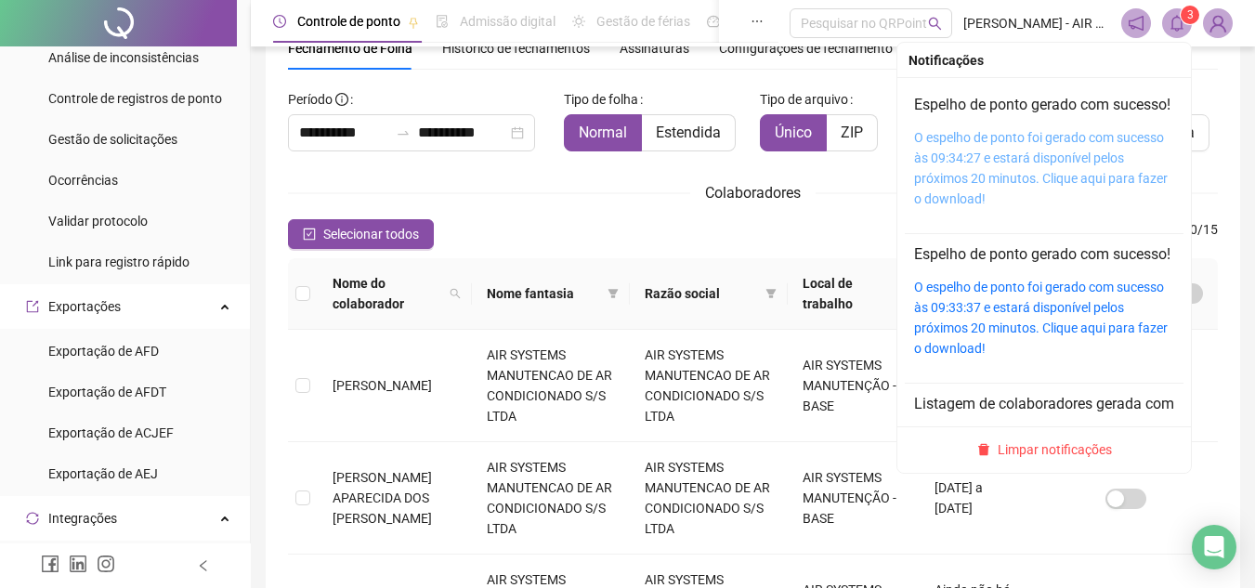
click at [1050, 171] on link "O espelho de ponto foi gerado com sucesso às 09:34:27 e estará disponível pelos…" at bounding box center [1041, 168] width 254 height 76
